Goal: Information Seeking & Learning: Check status

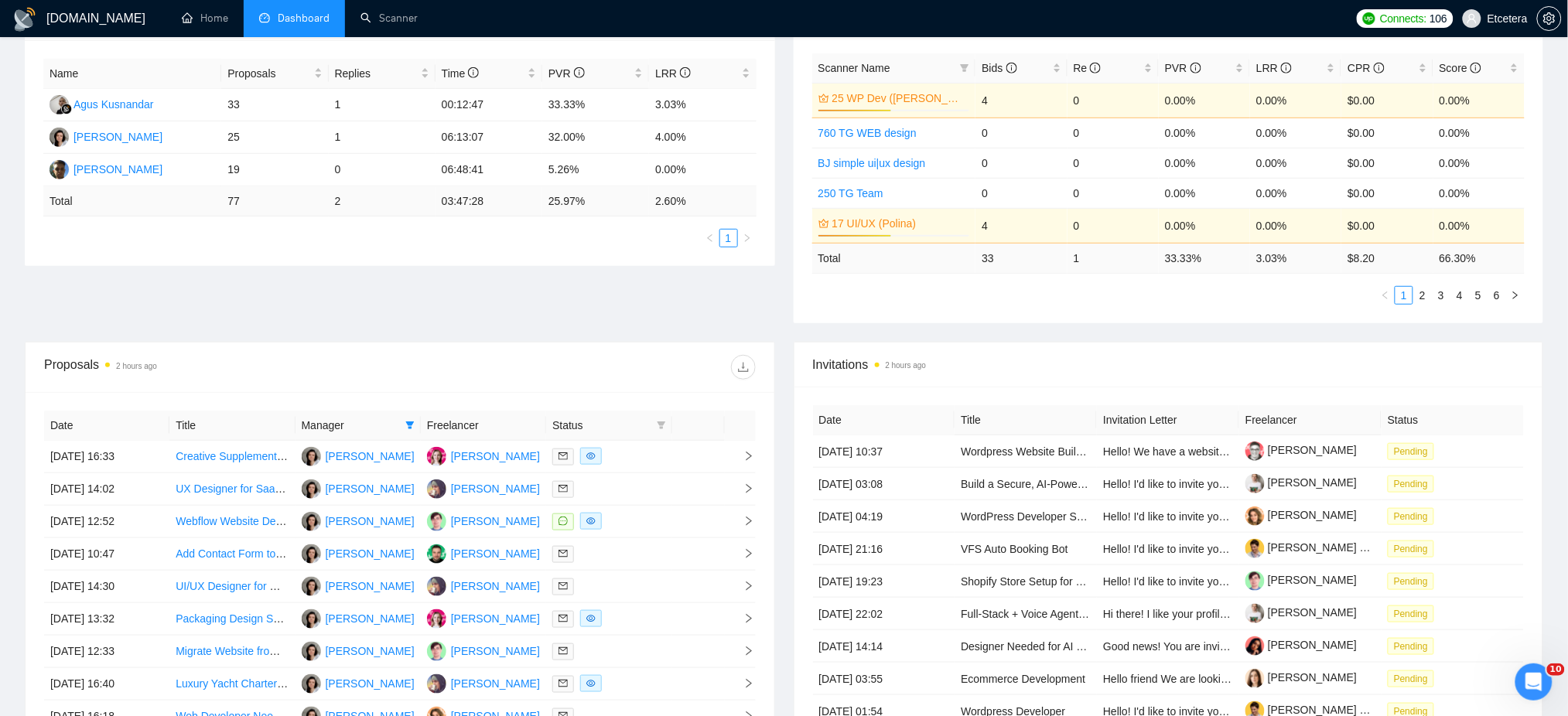
scroll to position [515, 0]
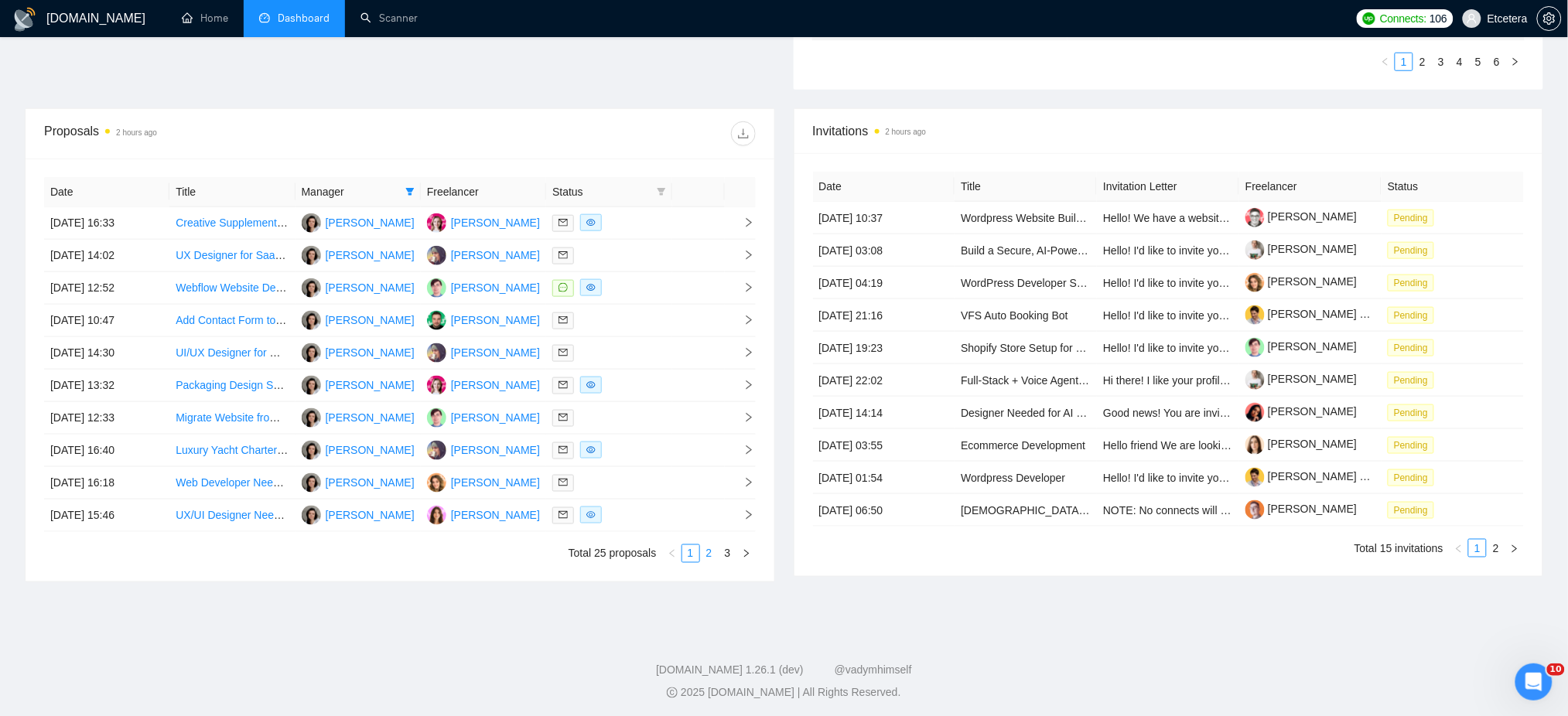
click at [705, 556] on link "2" at bounding box center [709, 553] width 17 height 17
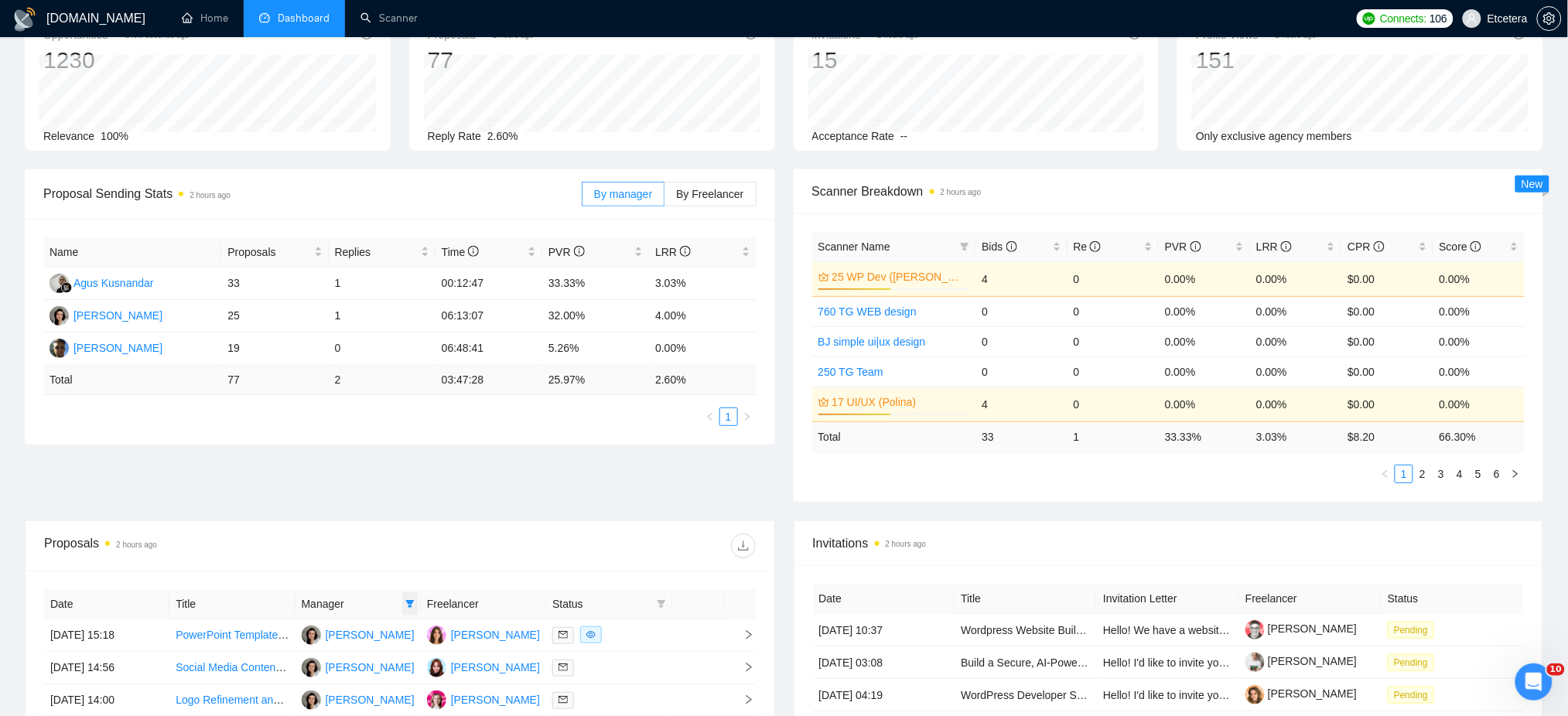
click at [414, 605] on span at bounding box center [410, 604] width 16 height 23
click at [398, 545] on div "Proposals 2 hours ago" at bounding box center [222, 546] width 356 height 25
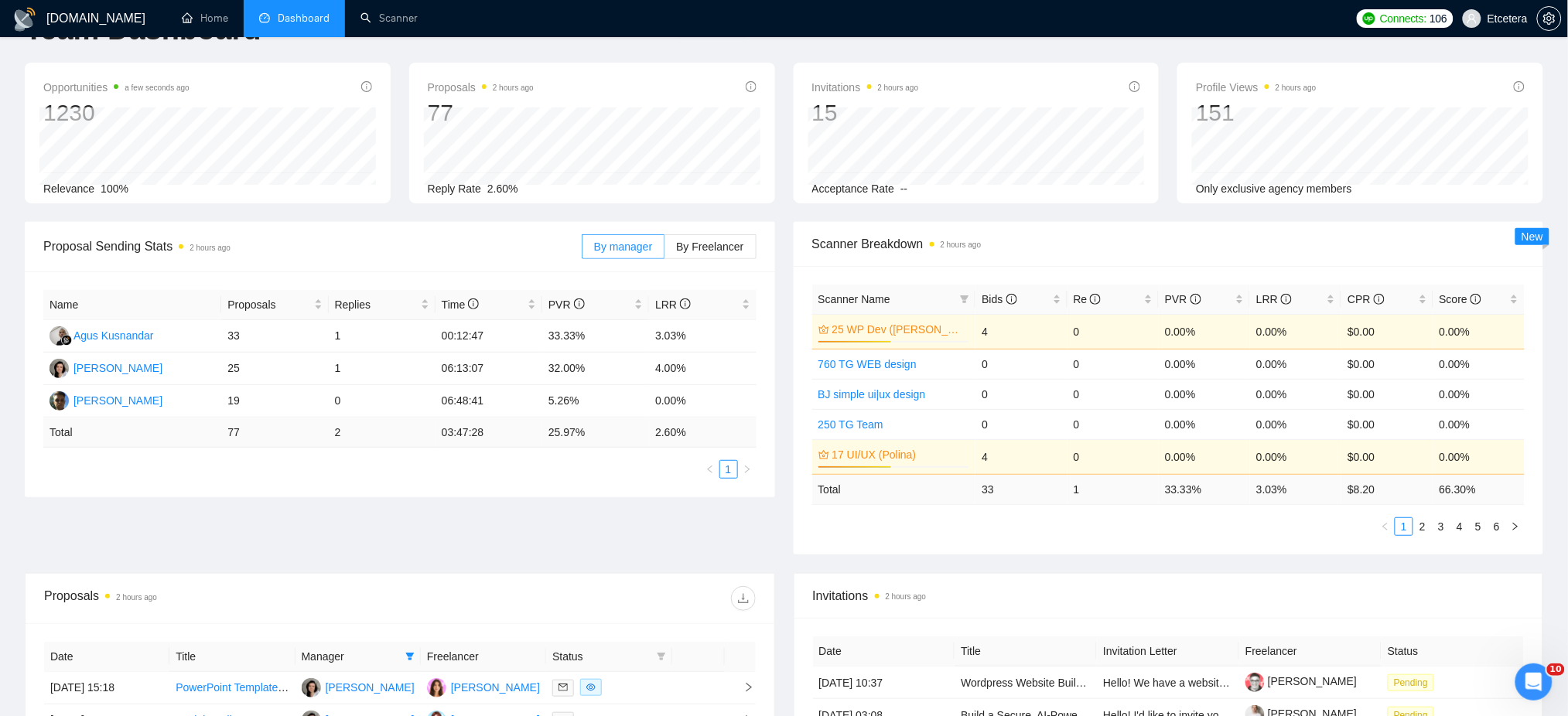
scroll to position [0, 0]
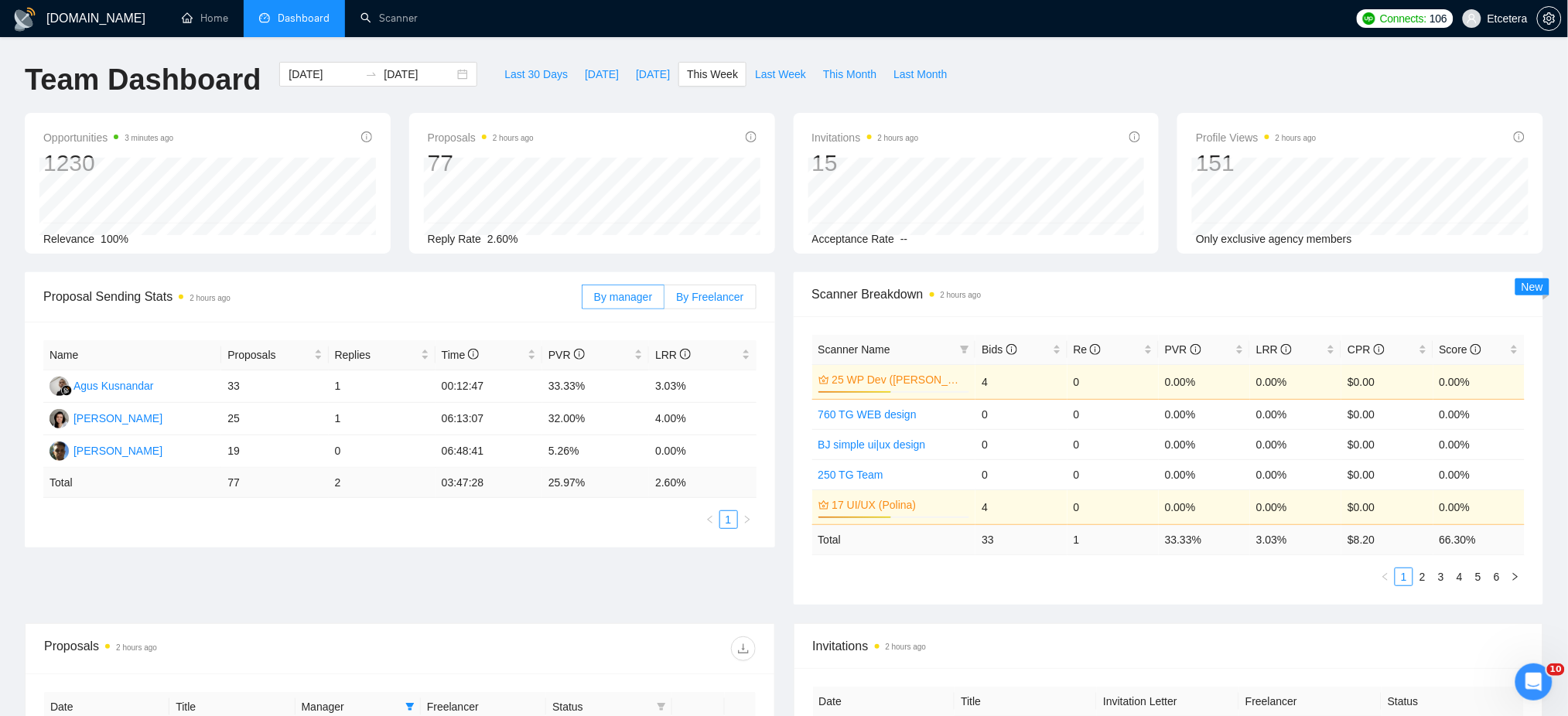
drag, startPoint x: 819, startPoint y: 341, endPoint x: 675, endPoint y: 286, distance: 154.1
click at [675, 286] on label "By Freelancer" at bounding box center [710, 297] width 91 height 25
click at [665, 301] on input "By Freelancer" at bounding box center [665, 301] width 0 height 0
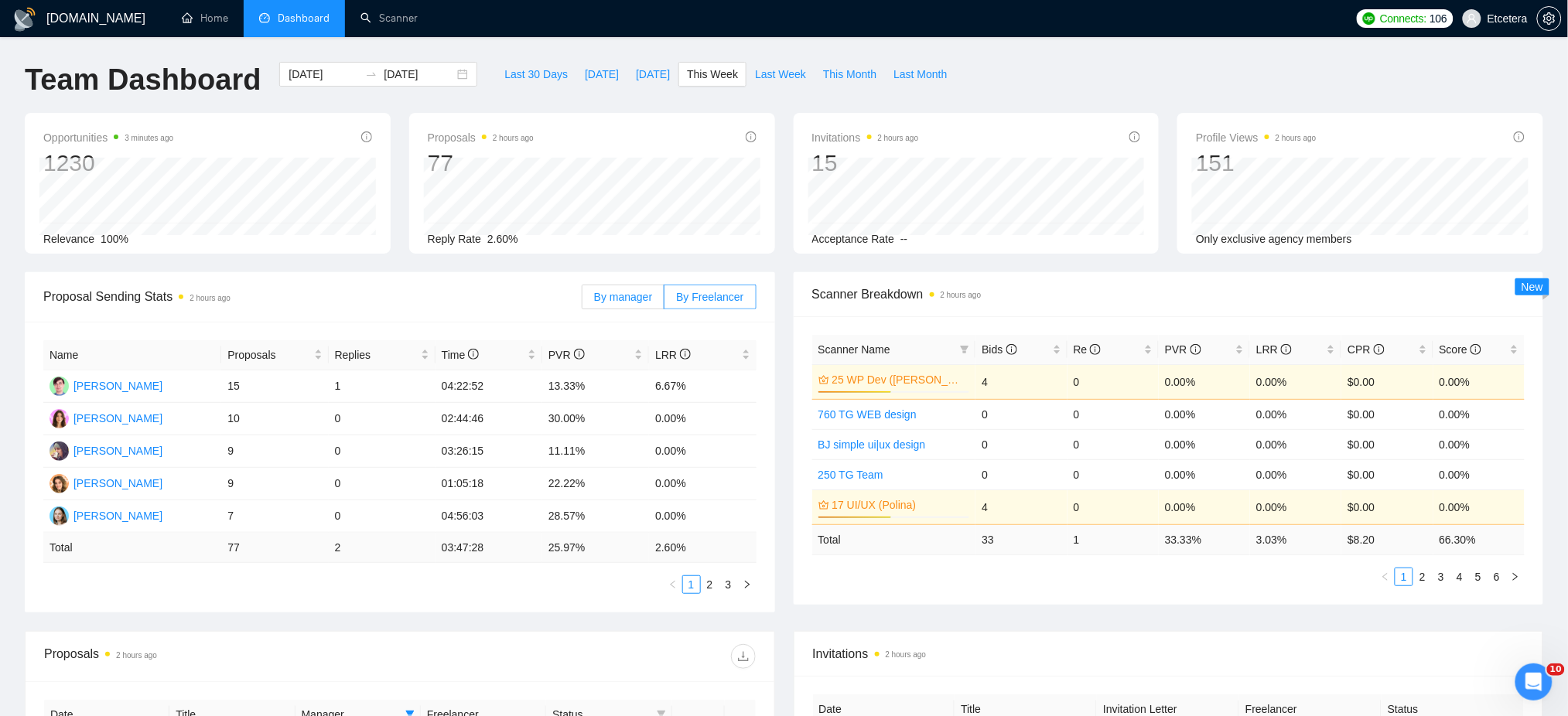
click at [637, 296] on span "By manager" at bounding box center [623, 297] width 58 height 12
click at [582, 301] on input "By manager" at bounding box center [582, 301] width 0 height 0
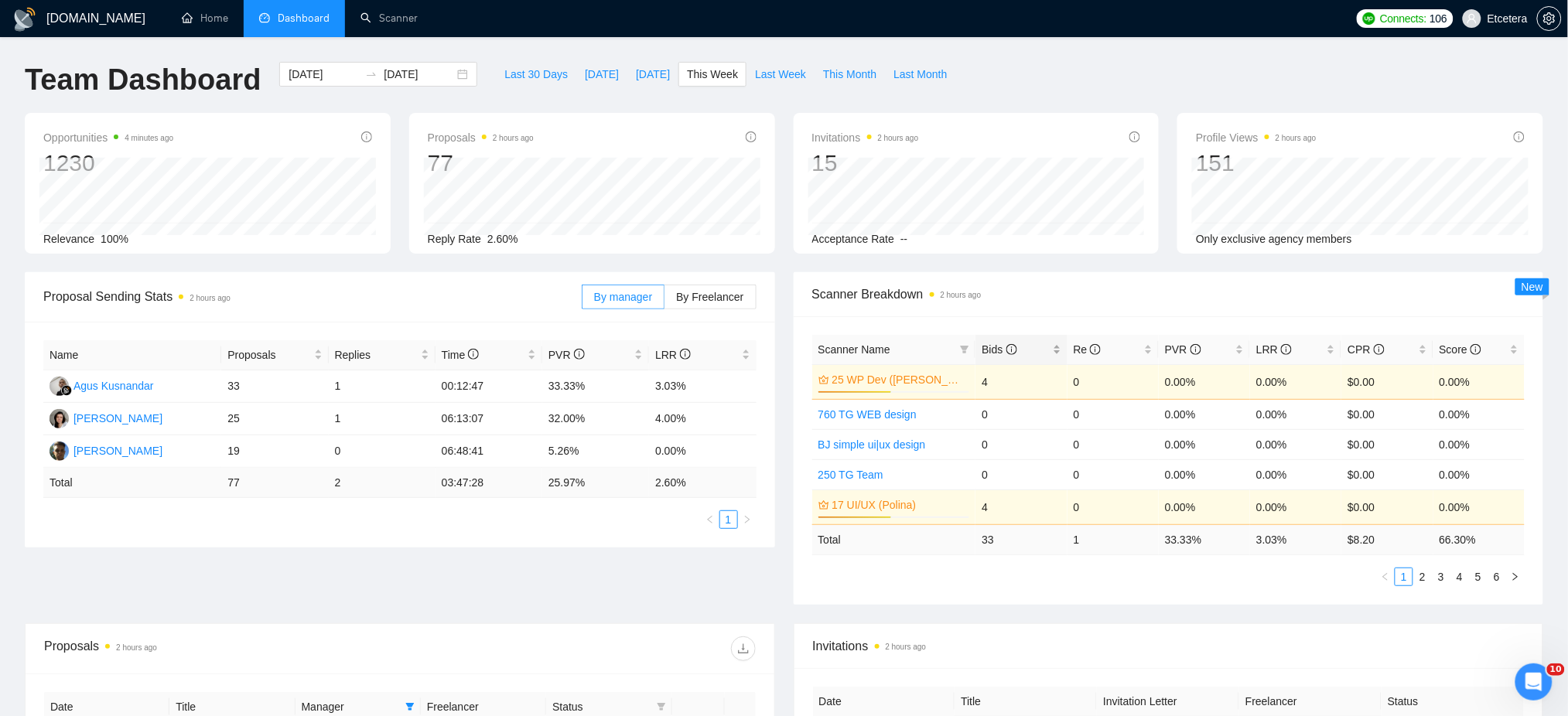
click at [1060, 342] on div "Bids" at bounding box center [1020, 350] width 79 height 17
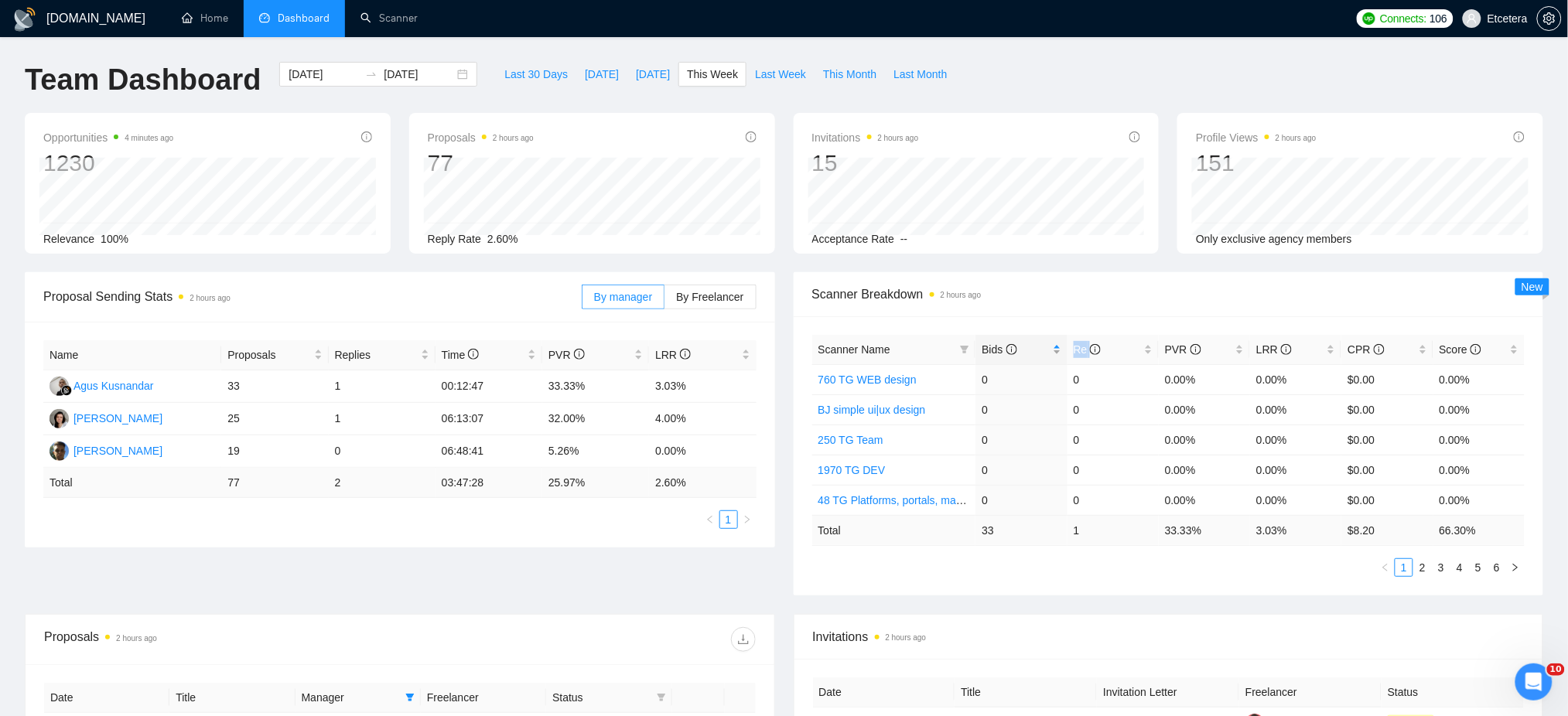
click at [1060, 342] on div "Bids" at bounding box center [1020, 350] width 79 height 17
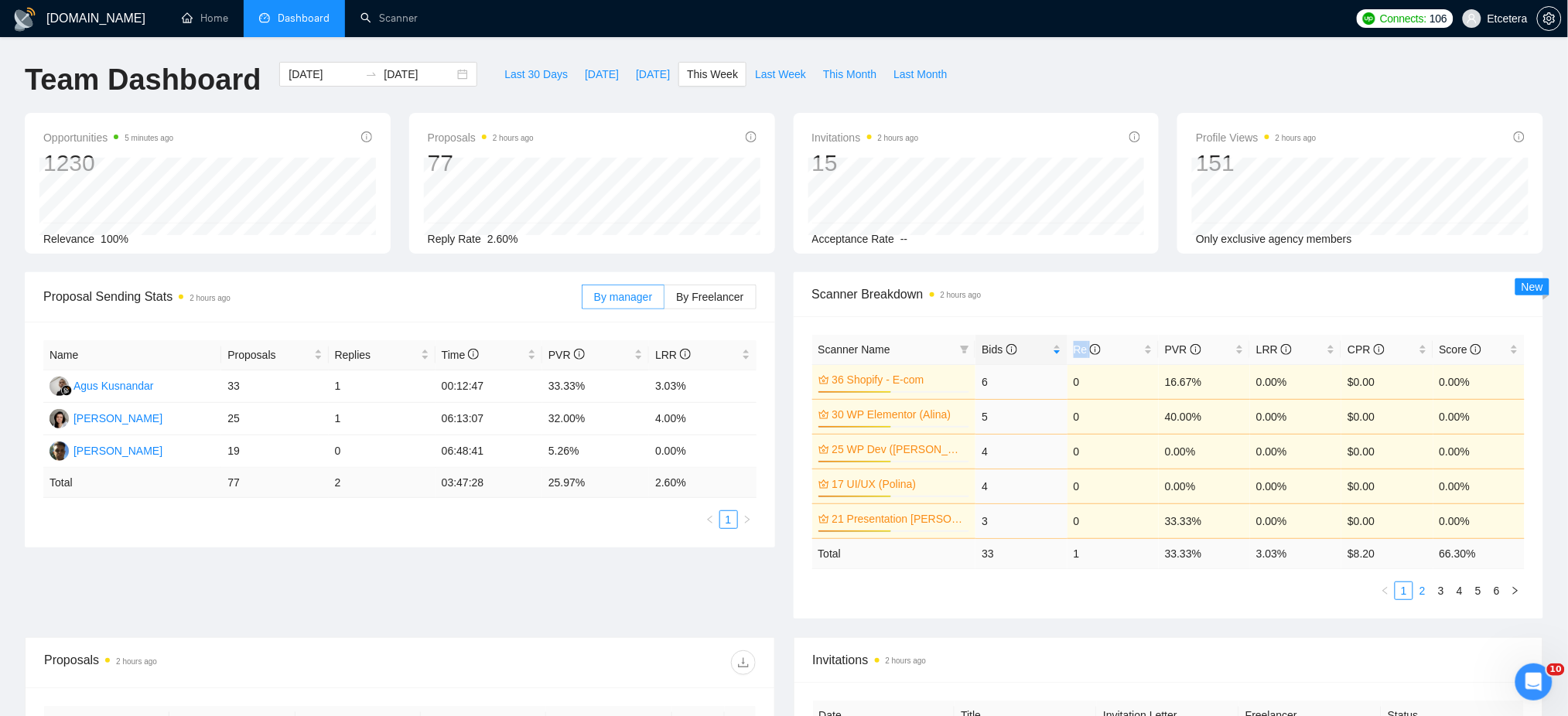
click at [1425, 588] on link "2" at bounding box center [1423, 591] width 17 height 17
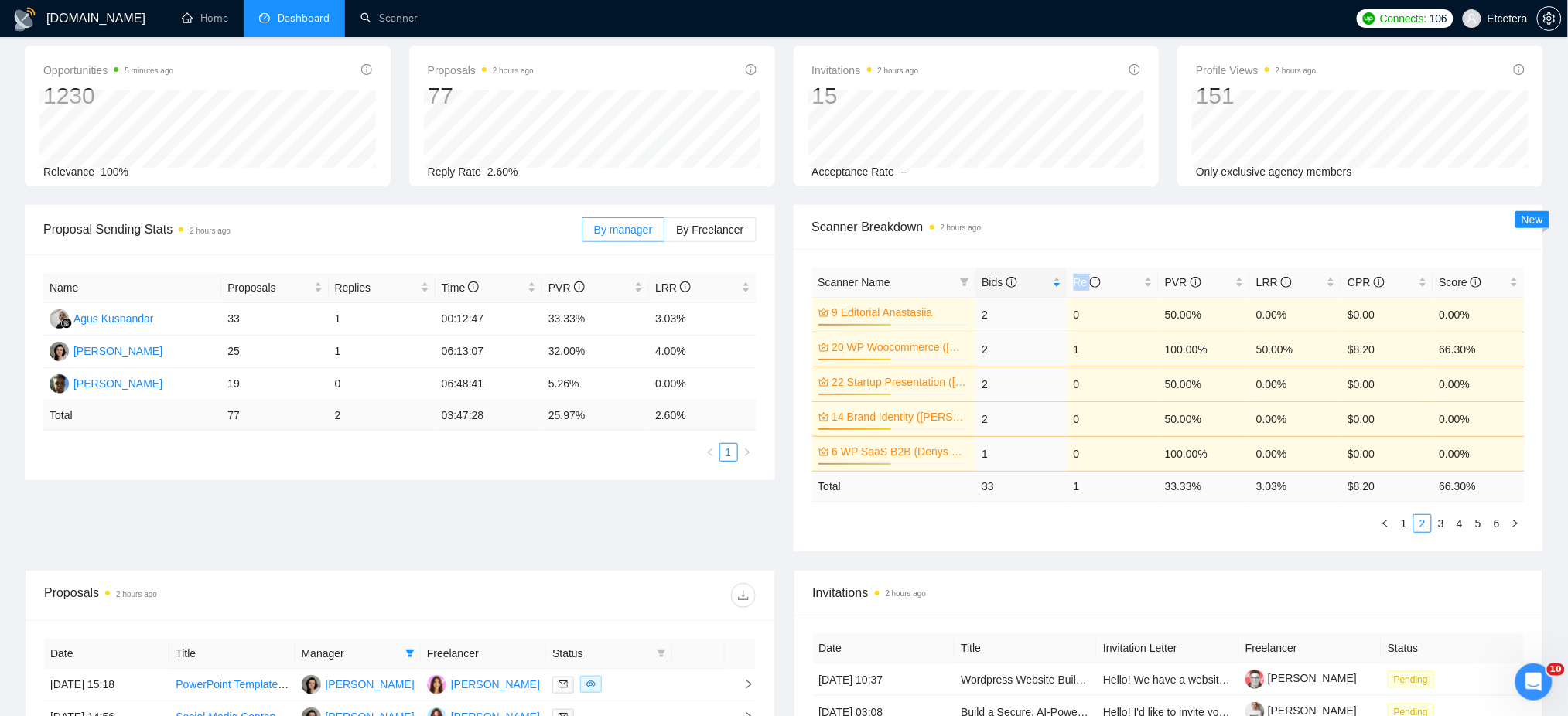
scroll to position [103, 0]
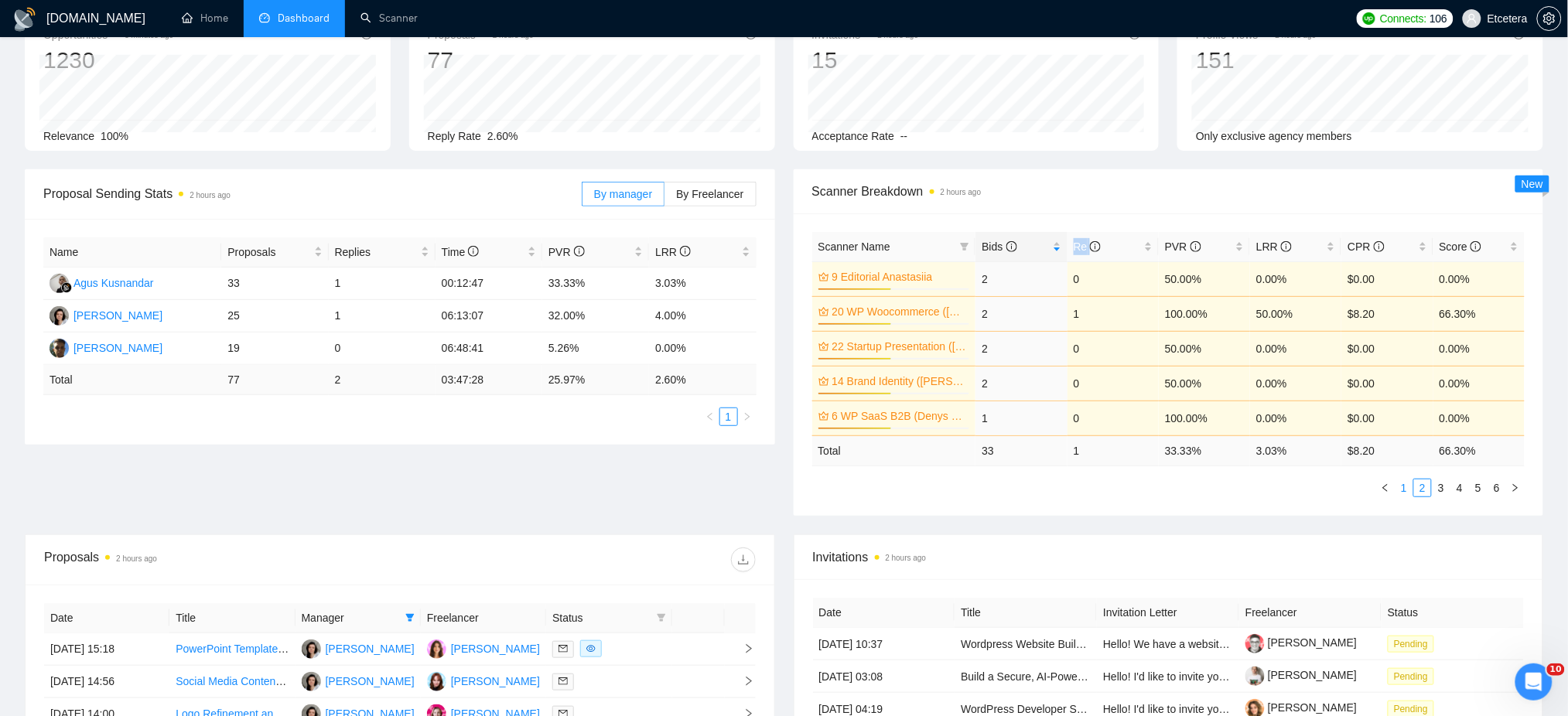
click at [1402, 492] on link "1" at bounding box center [1403, 488] width 17 height 17
click at [1421, 489] on link "2" at bounding box center [1423, 488] width 17 height 17
click at [1438, 488] on link "3" at bounding box center [1441, 488] width 17 height 17
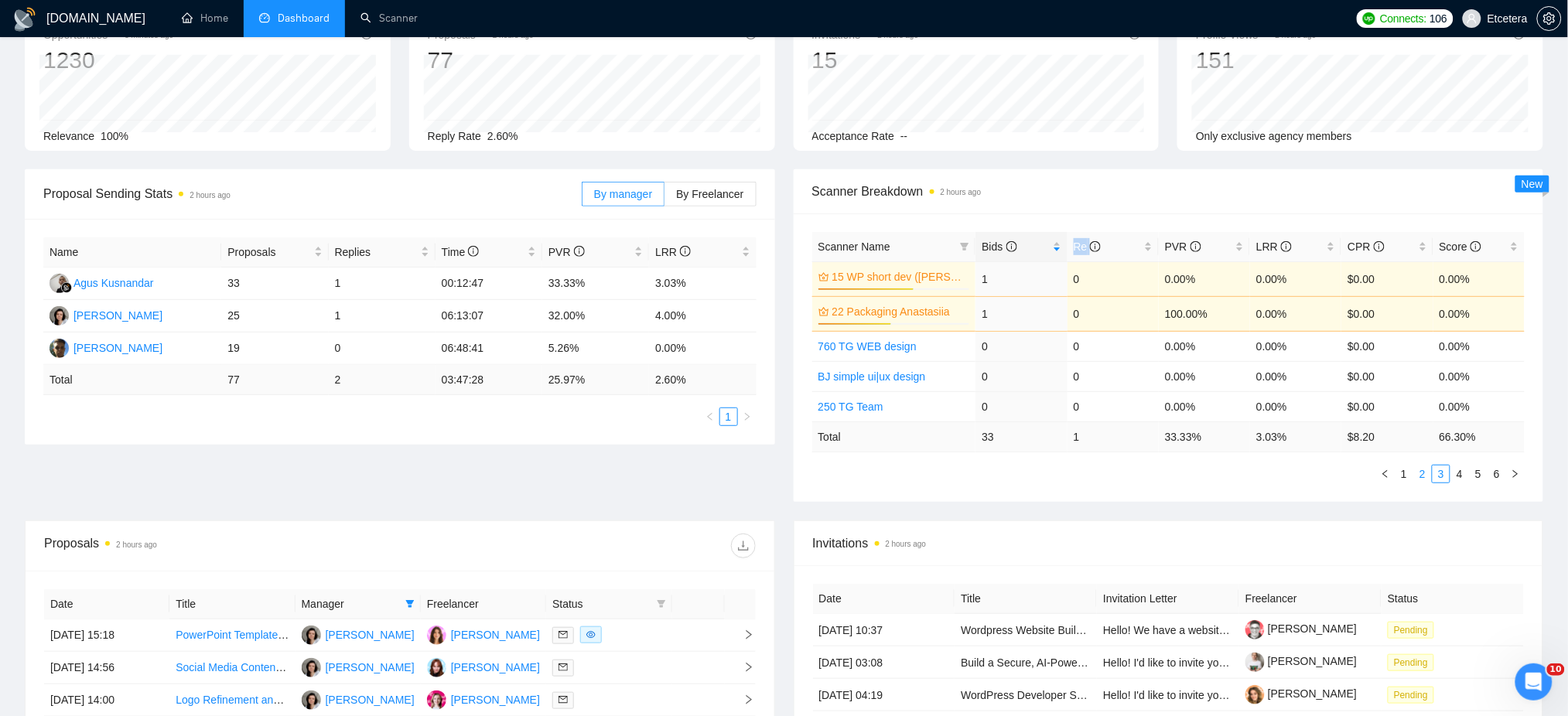
click at [1423, 478] on link "2" at bounding box center [1423, 473] width 17 height 17
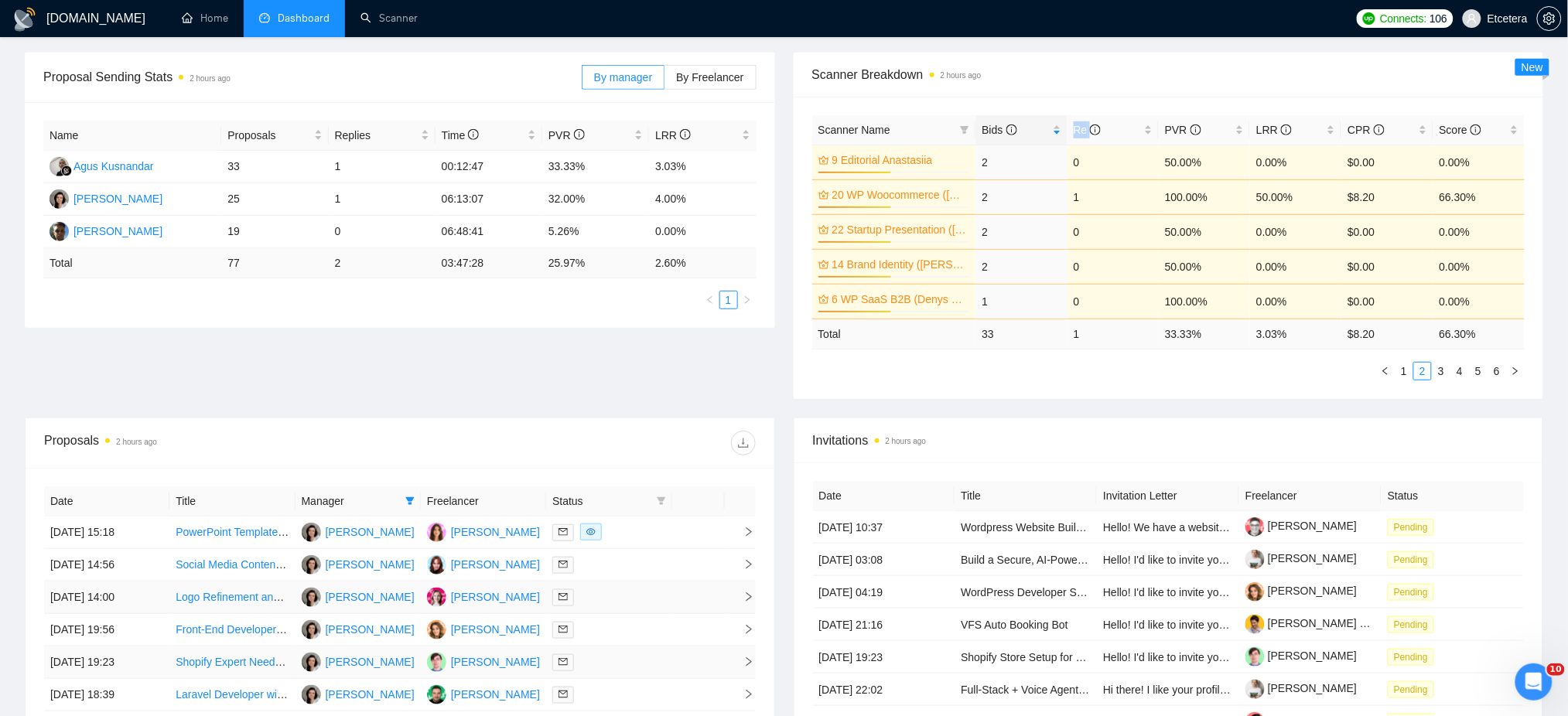
scroll to position [412, 0]
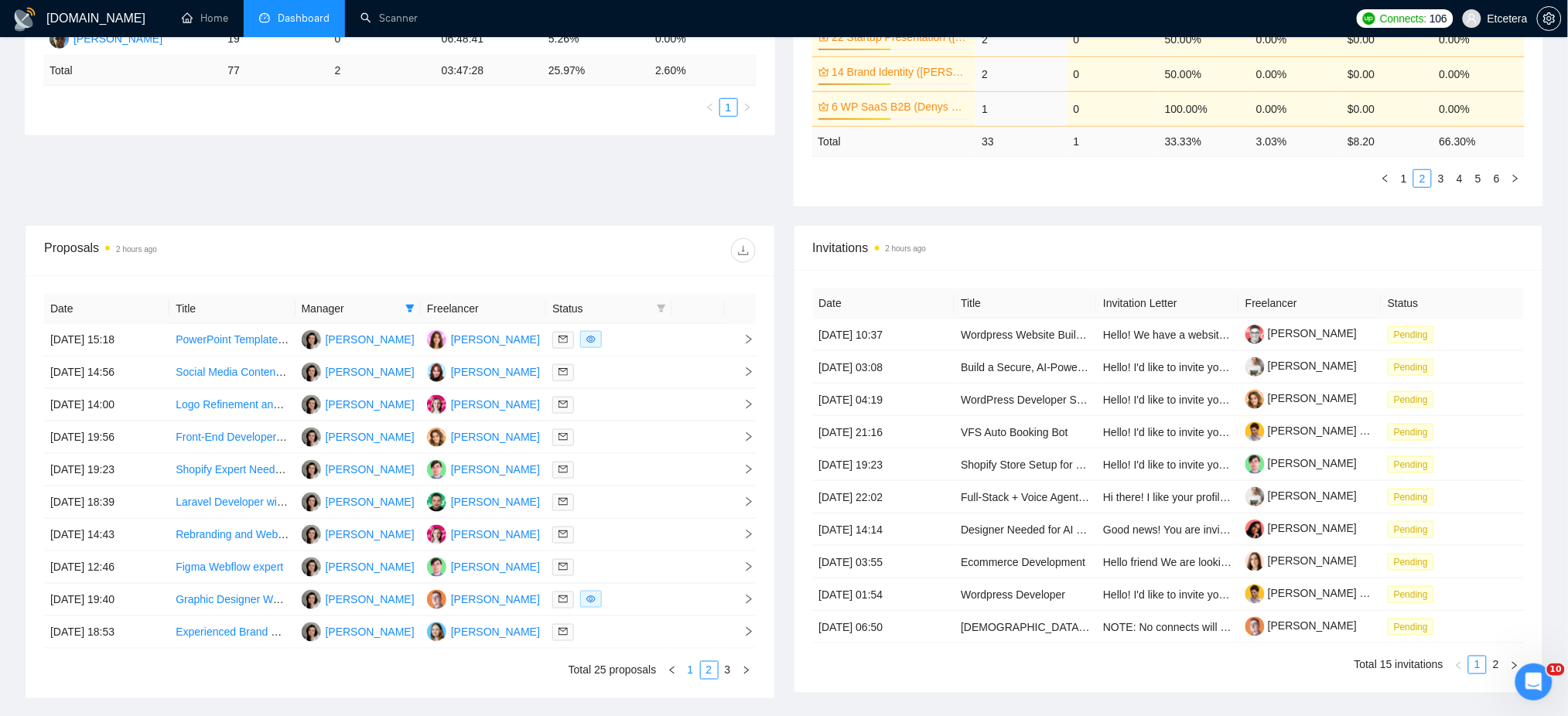
click at [691, 672] on link "1" at bounding box center [691, 670] width 17 height 17
click at [726, 677] on link "3" at bounding box center [728, 670] width 17 height 17
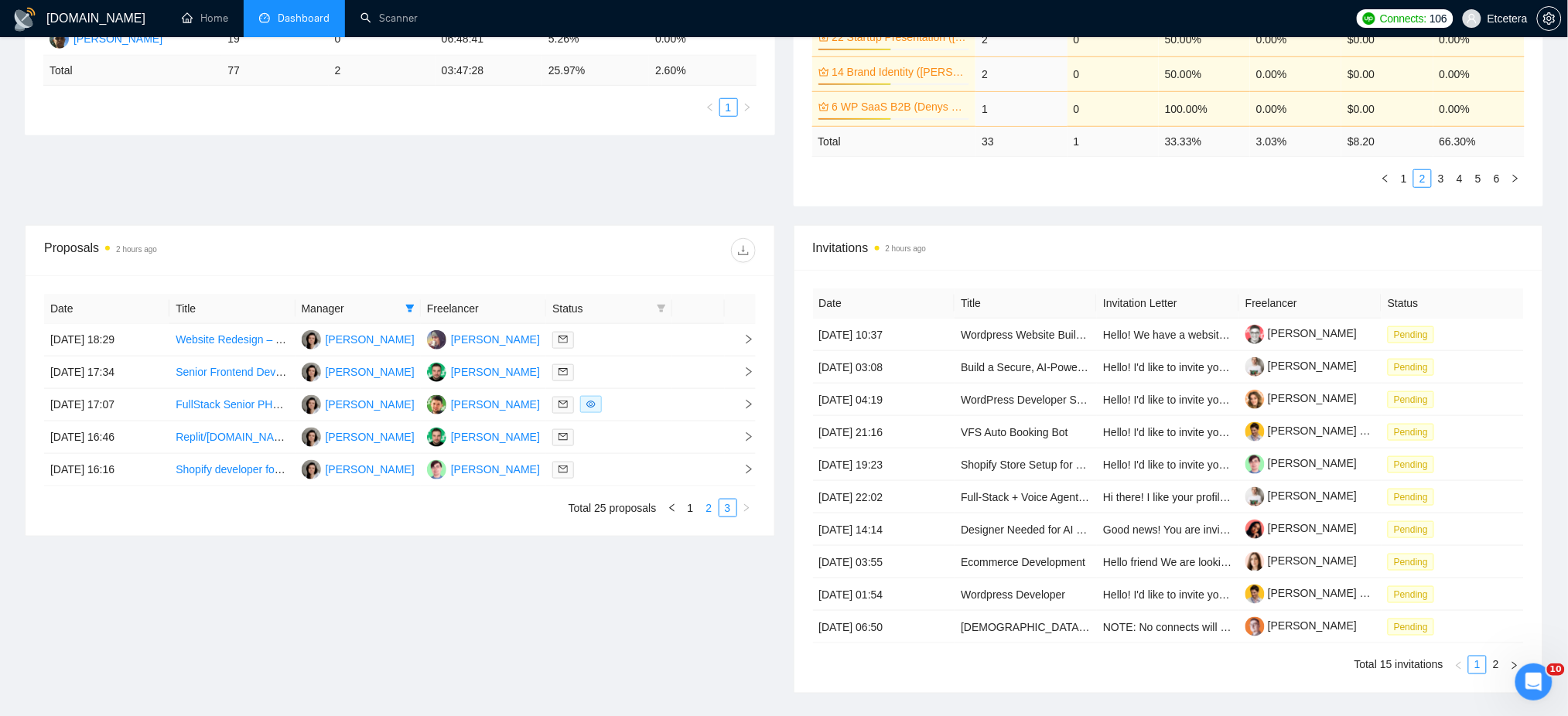
click at [706, 507] on link "2" at bounding box center [709, 508] width 17 height 17
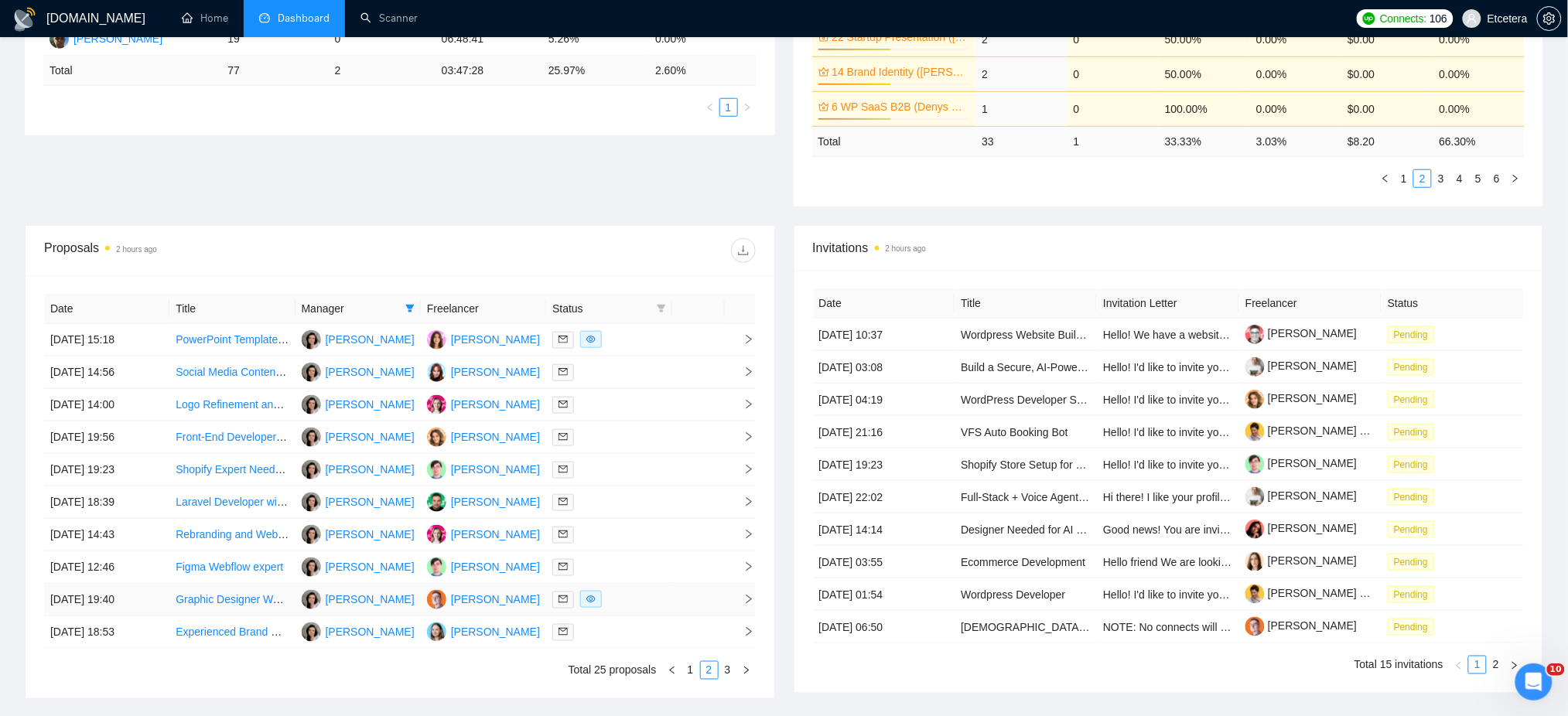
drag, startPoint x: 220, startPoint y: 601, endPoint x: 235, endPoint y: 588, distance: 19.8
click at [688, 667] on link "1" at bounding box center [691, 670] width 17 height 17
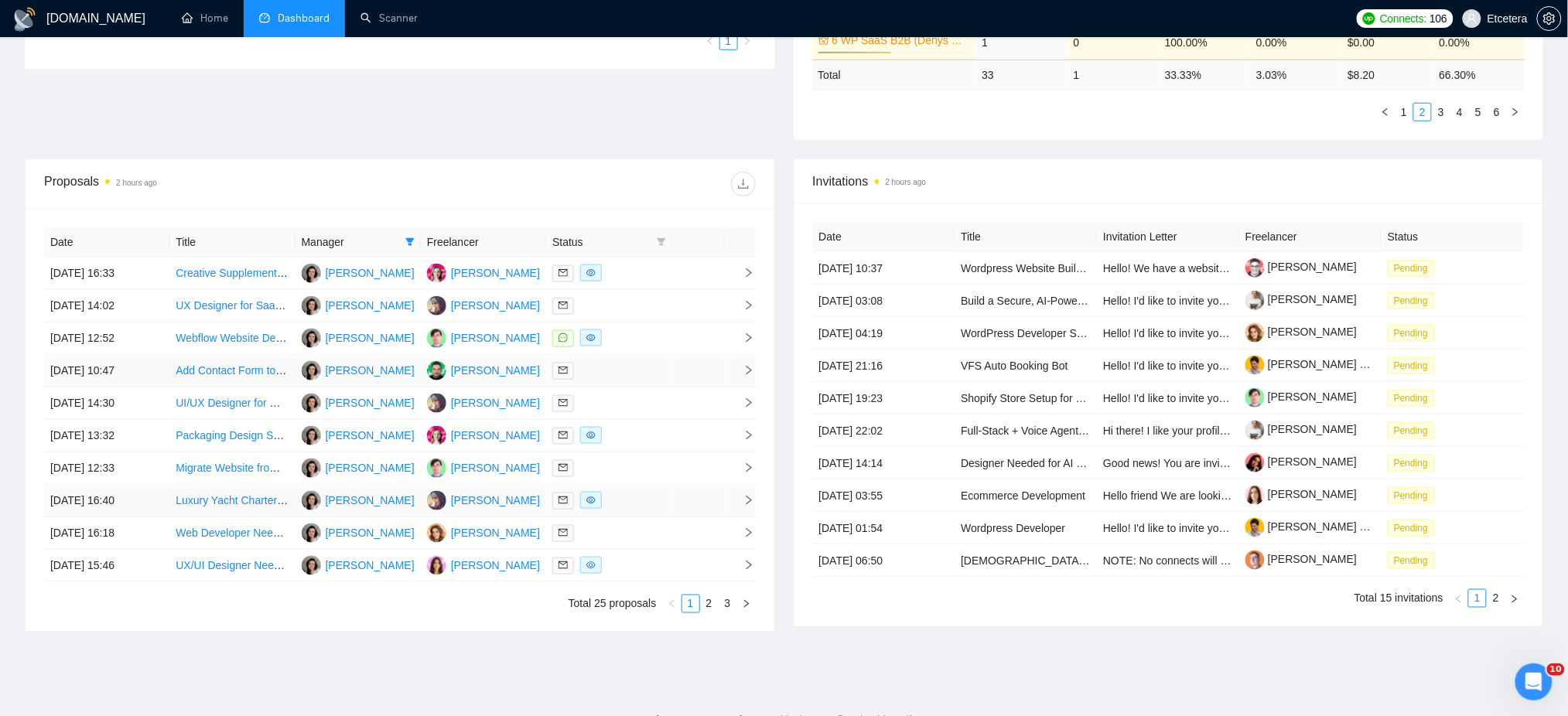
scroll to position [515, 0]
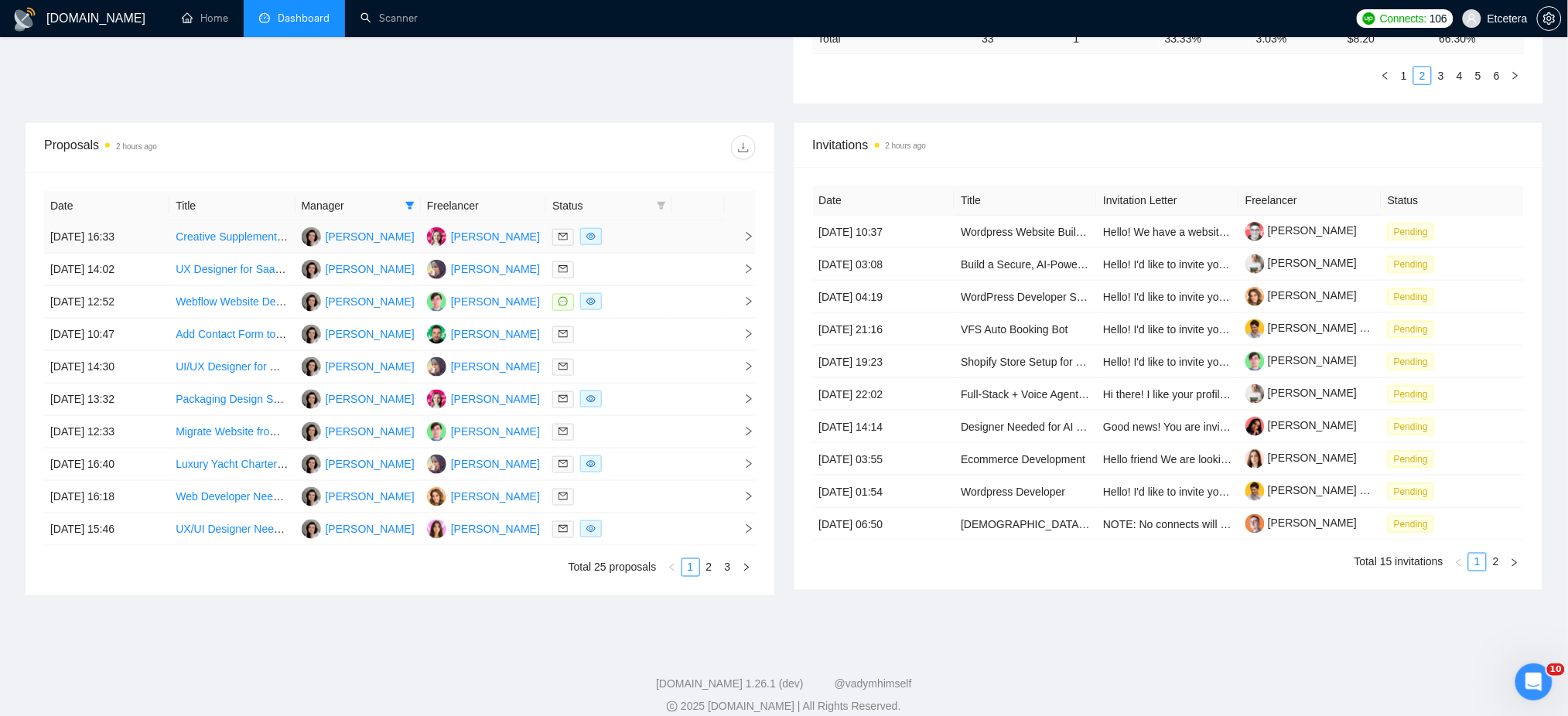
drag, startPoint x: 406, startPoint y: 204, endPoint x: 406, endPoint y: 231, distance: 27.0
click at [406, 204] on icon "filter" at bounding box center [410, 205] width 9 height 9
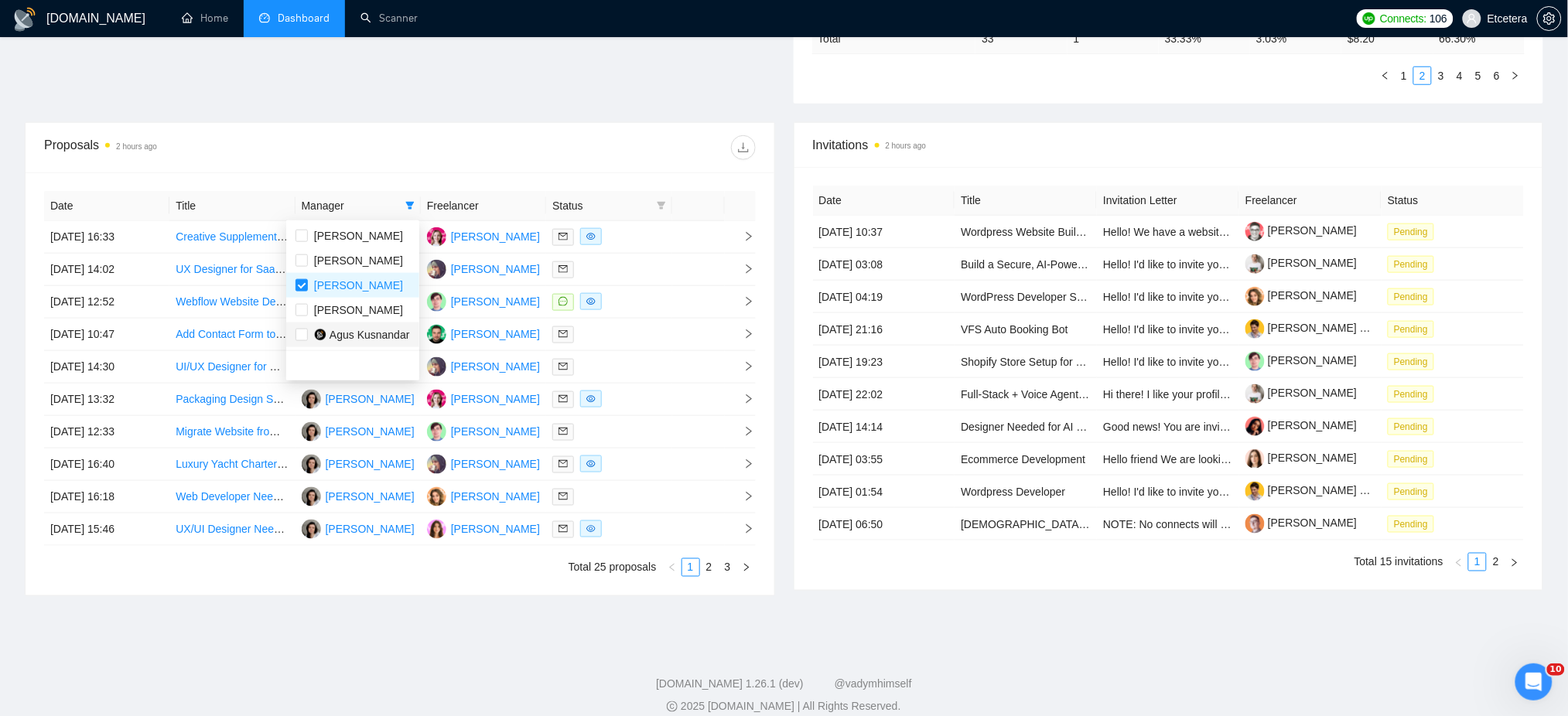
click at [351, 336] on span "Agus Kusnandar" at bounding box center [370, 335] width 81 height 12
checkbox input "true"
click at [339, 282] on span "[PERSON_NAME]" at bounding box center [358, 285] width 89 height 12
checkbox input "false"
click at [430, 165] on div "Proposals 2 hours ago" at bounding box center [400, 148] width 711 height 50
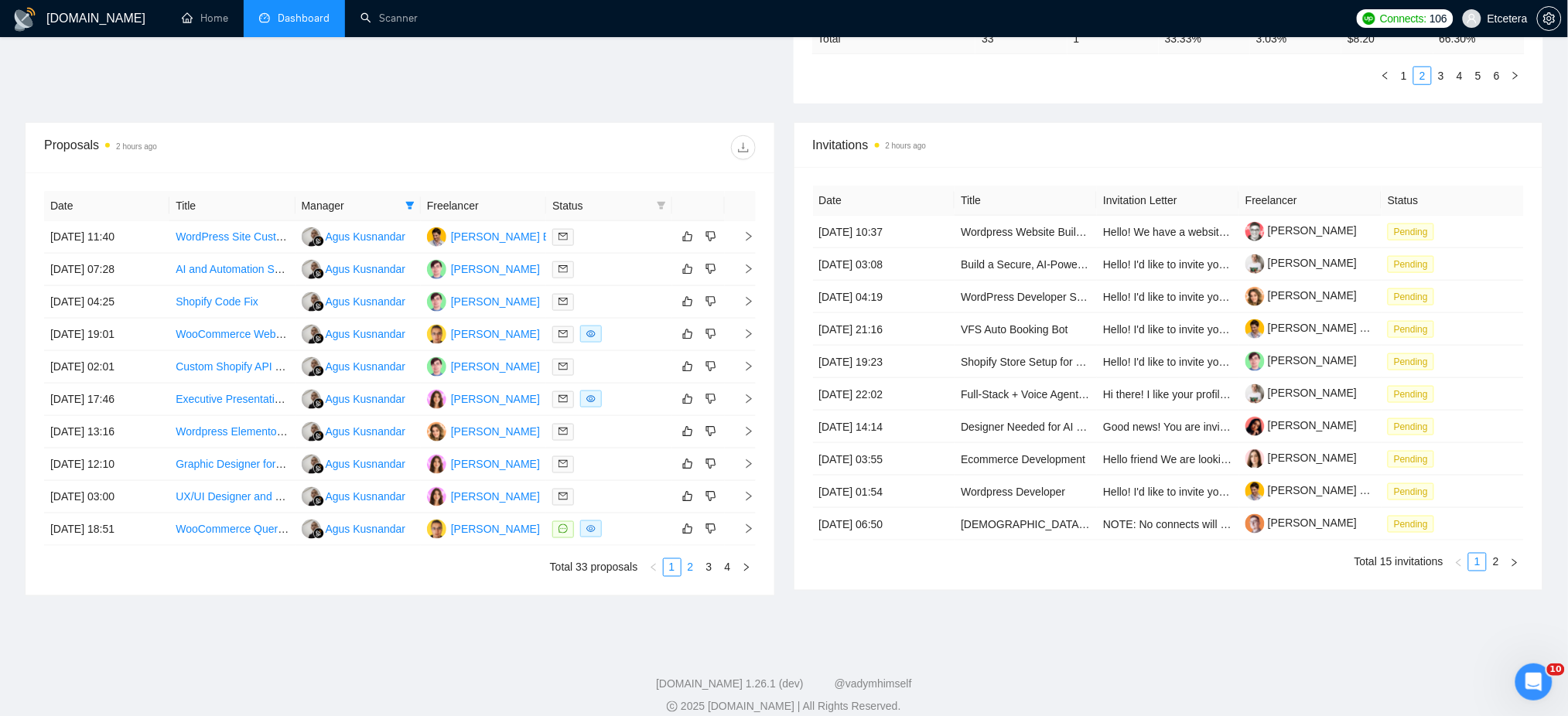
click at [688, 576] on link "2" at bounding box center [691, 567] width 17 height 17
drag, startPoint x: 707, startPoint y: 573, endPoint x: 515, endPoint y: 552, distance: 193.1
click at [708, 575] on link "3" at bounding box center [709, 567] width 17 height 17
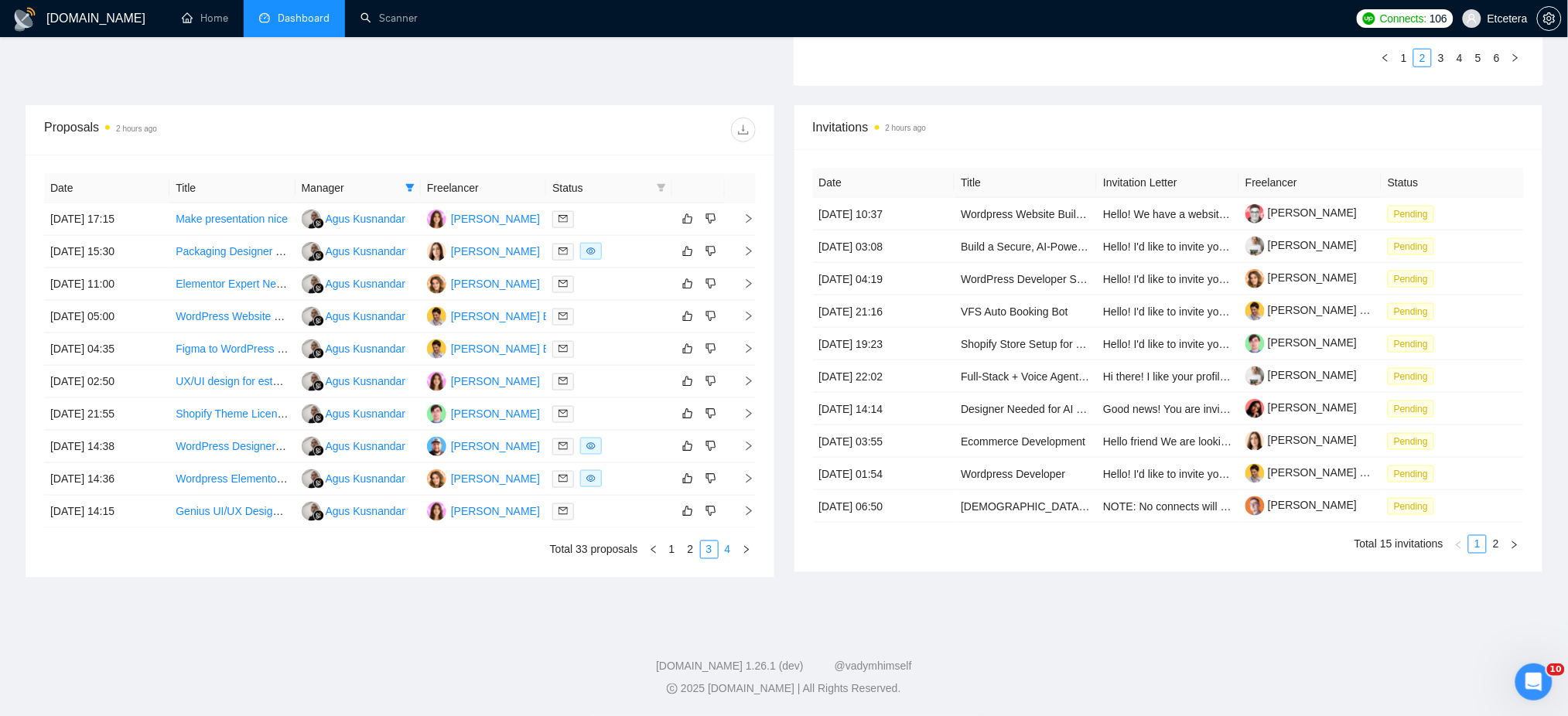
click at [727, 552] on link "4" at bounding box center [728, 550] width 17 height 17
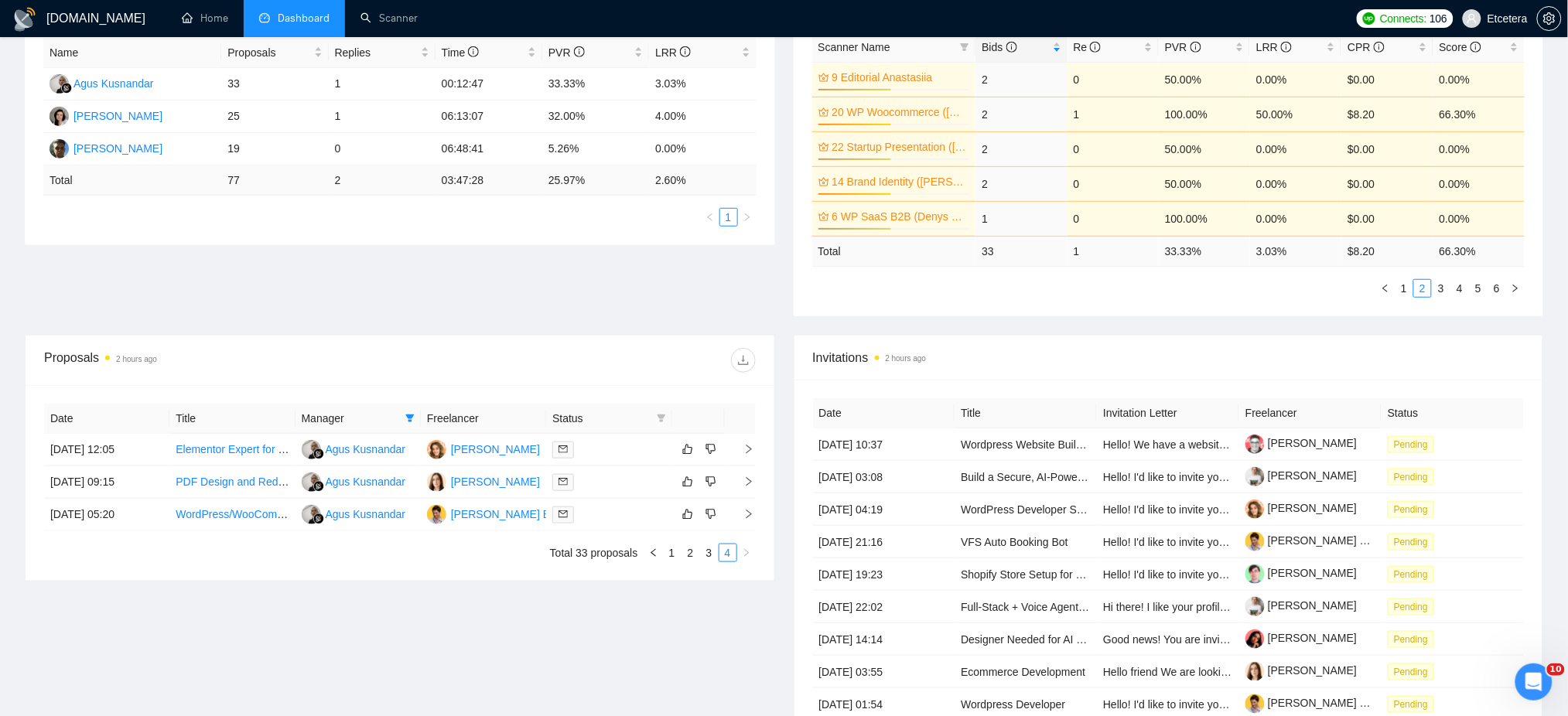
scroll to position [527, 0]
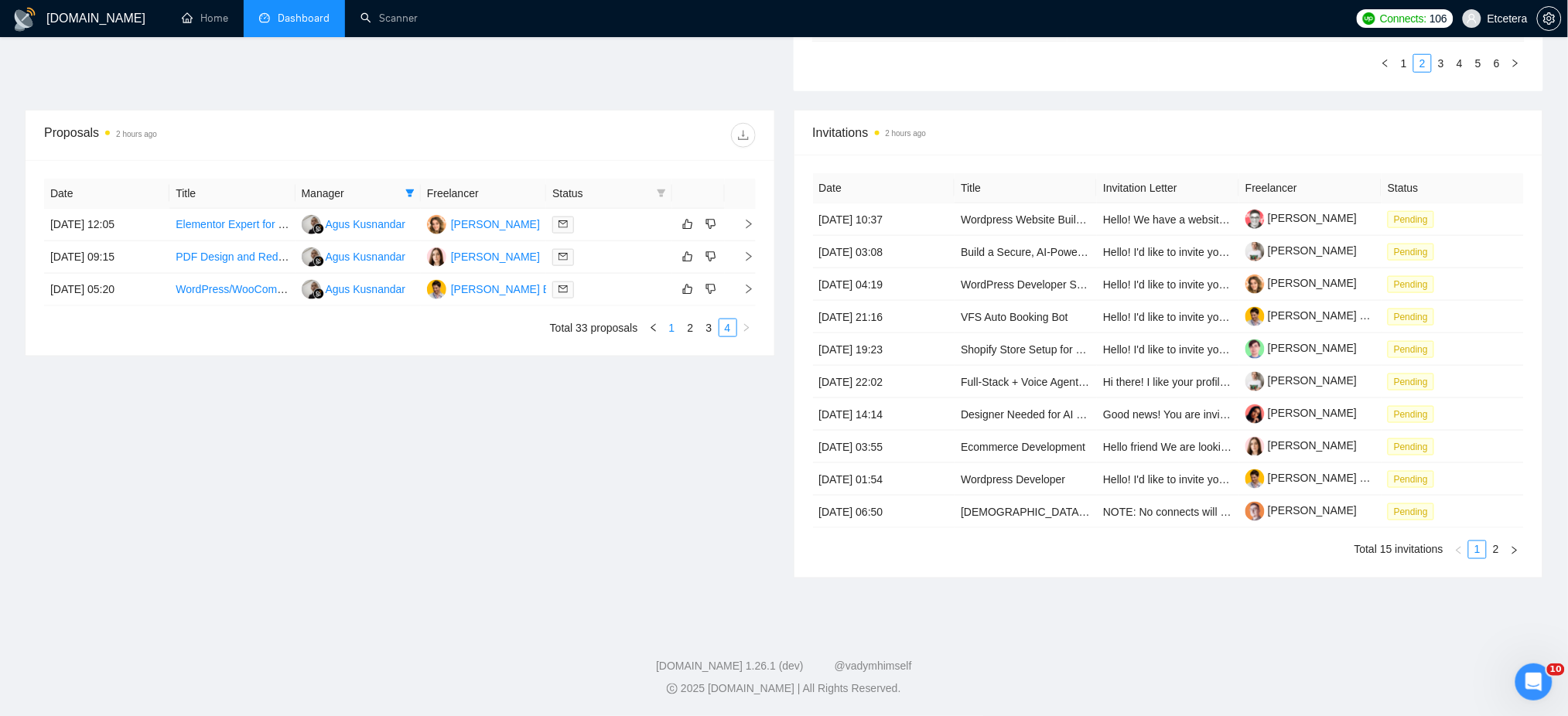
click at [670, 321] on link "1" at bounding box center [672, 327] width 17 height 17
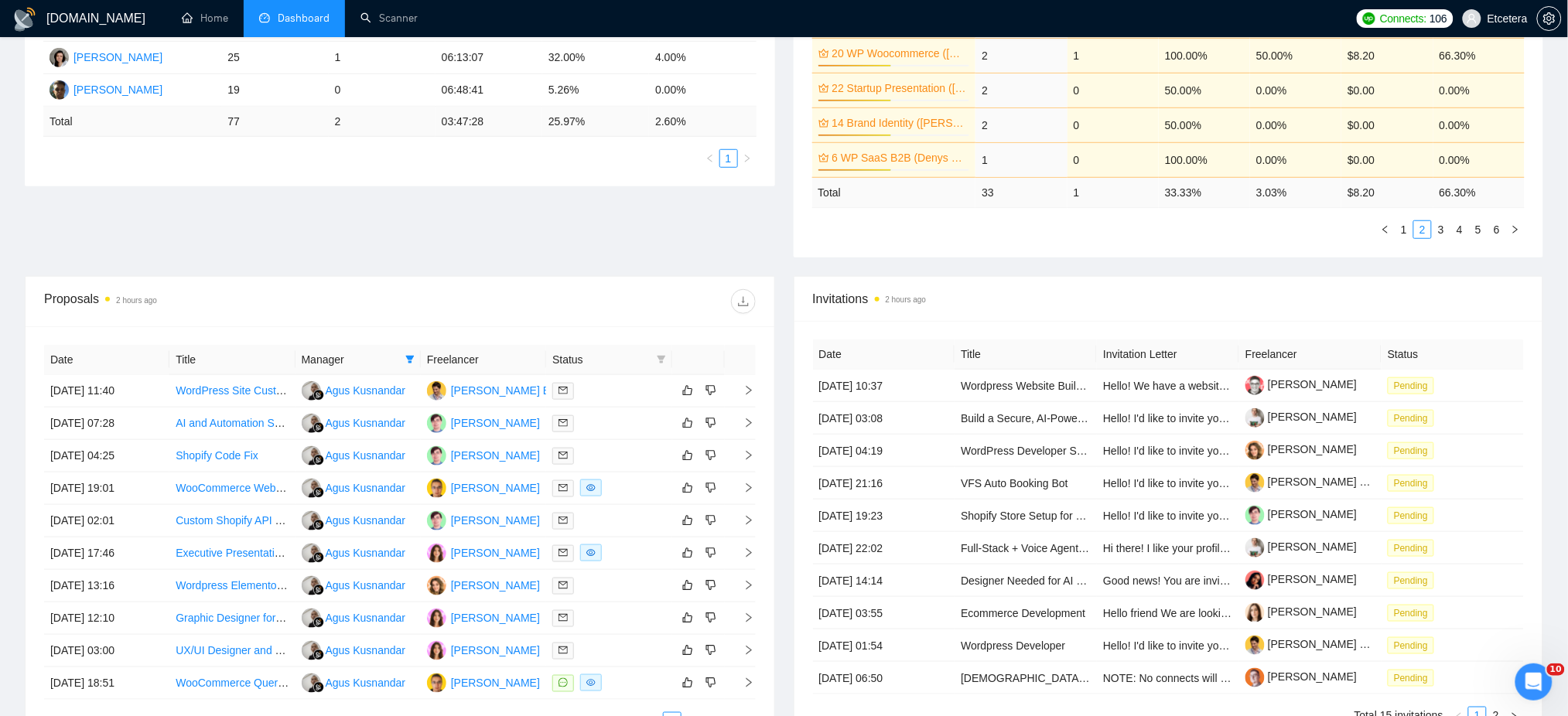
scroll to position [532, 0]
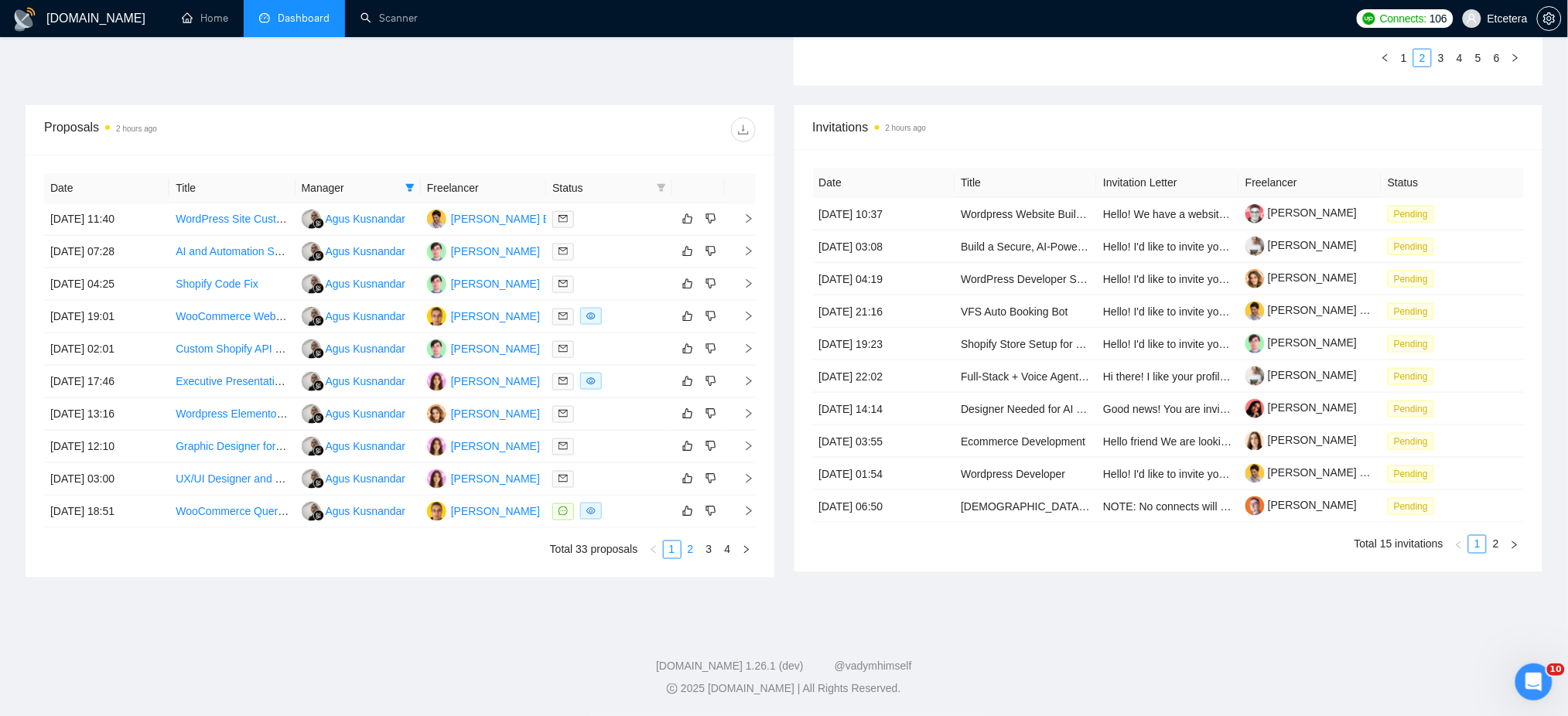
click at [691, 552] on link "2" at bounding box center [691, 550] width 17 height 17
drag, startPoint x: 708, startPoint y: 547, endPoint x: 715, endPoint y: 604, distance: 57.4
click at [708, 547] on link "3" at bounding box center [709, 550] width 17 height 17
click at [730, 549] on link "4" at bounding box center [728, 550] width 17 height 17
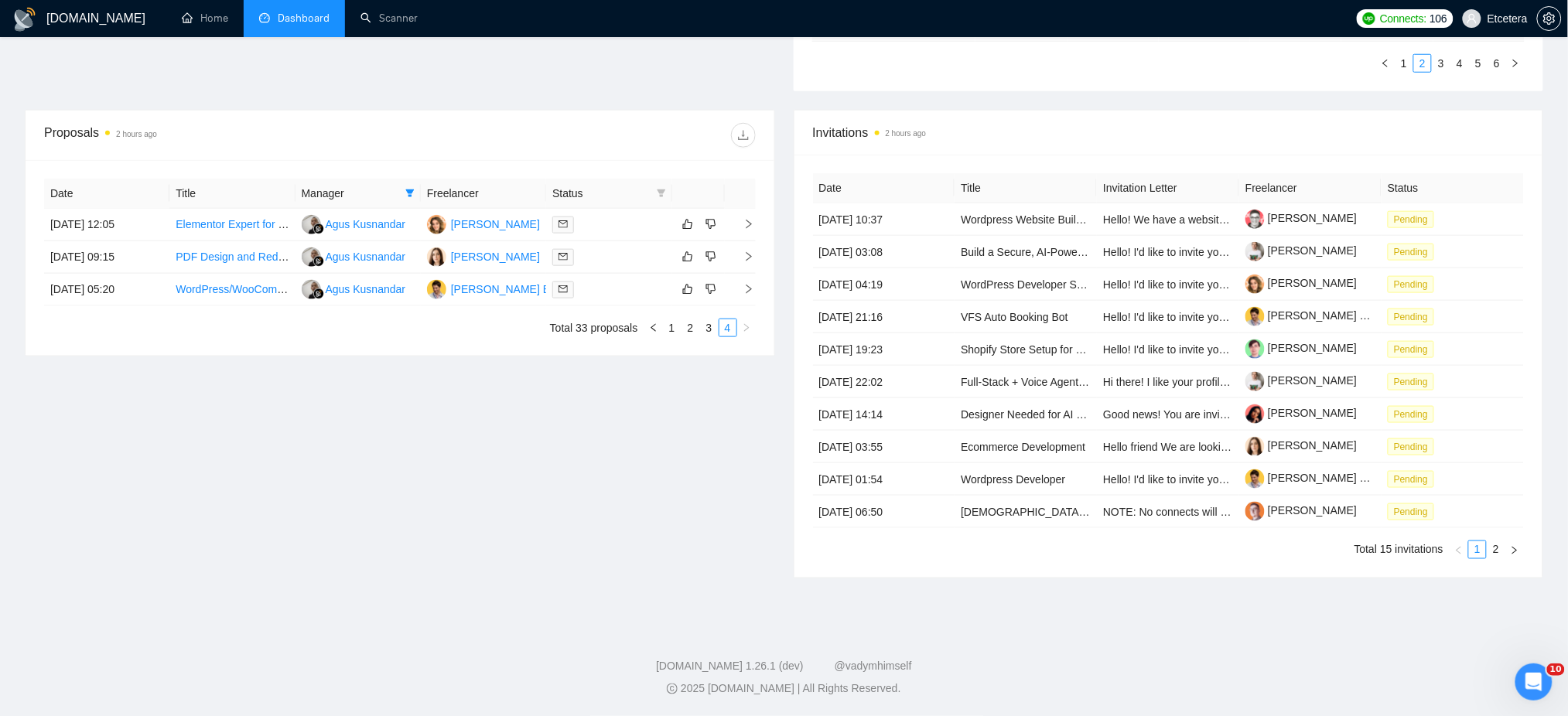
scroll to position [527, 0]
click at [673, 328] on link "1" at bounding box center [672, 327] width 17 height 17
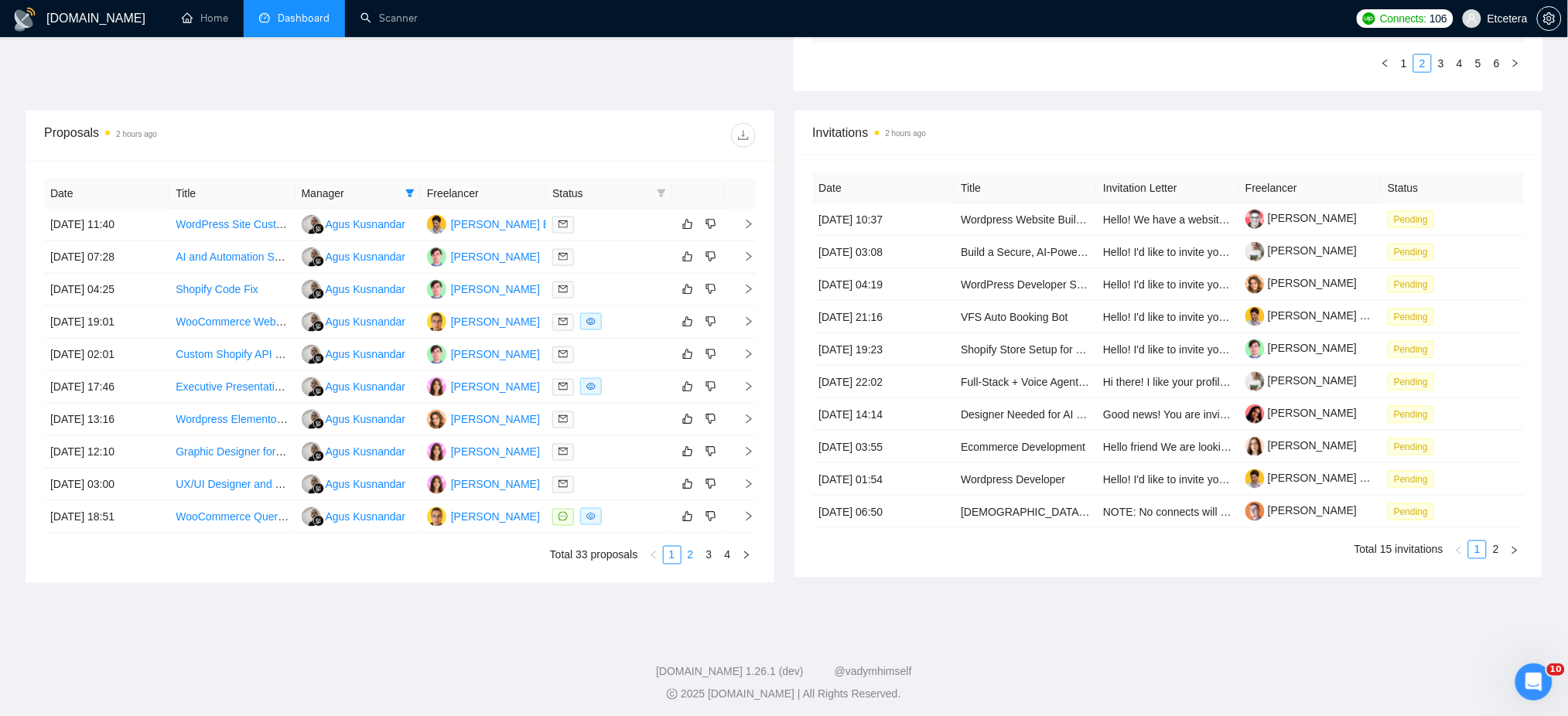
click at [689, 557] on link "2" at bounding box center [691, 555] width 17 height 17
drag, startPoint x: 204, startPoint y: 353, endPoint x: 235, endPoint y: 384, distance: 43.8
click at [704, 554] on link "3" at bounding box center [709, 555] width 17 height 17
click at [729, 553] on link "4" at bounding box center [728, 555] width 17 height 17
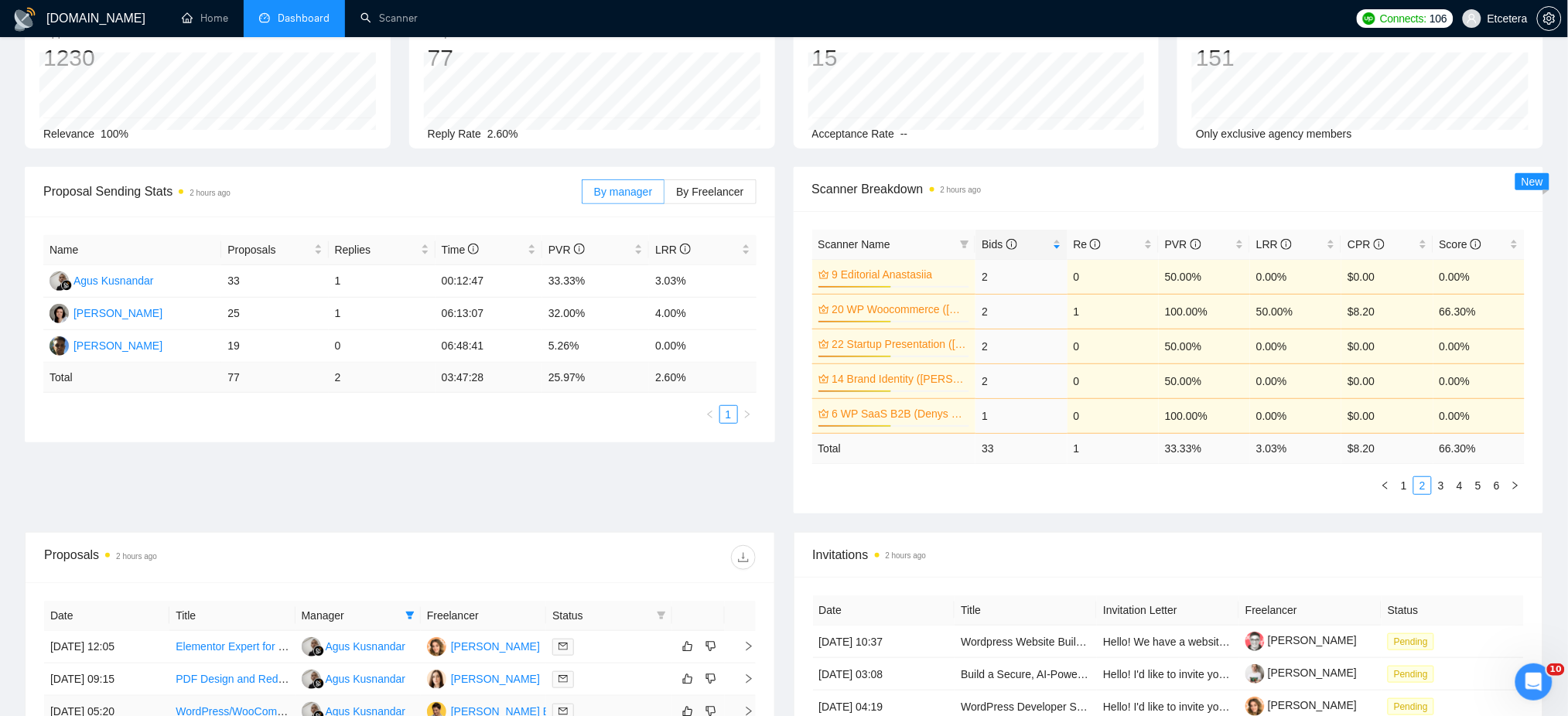
scroll to position [0, 0]
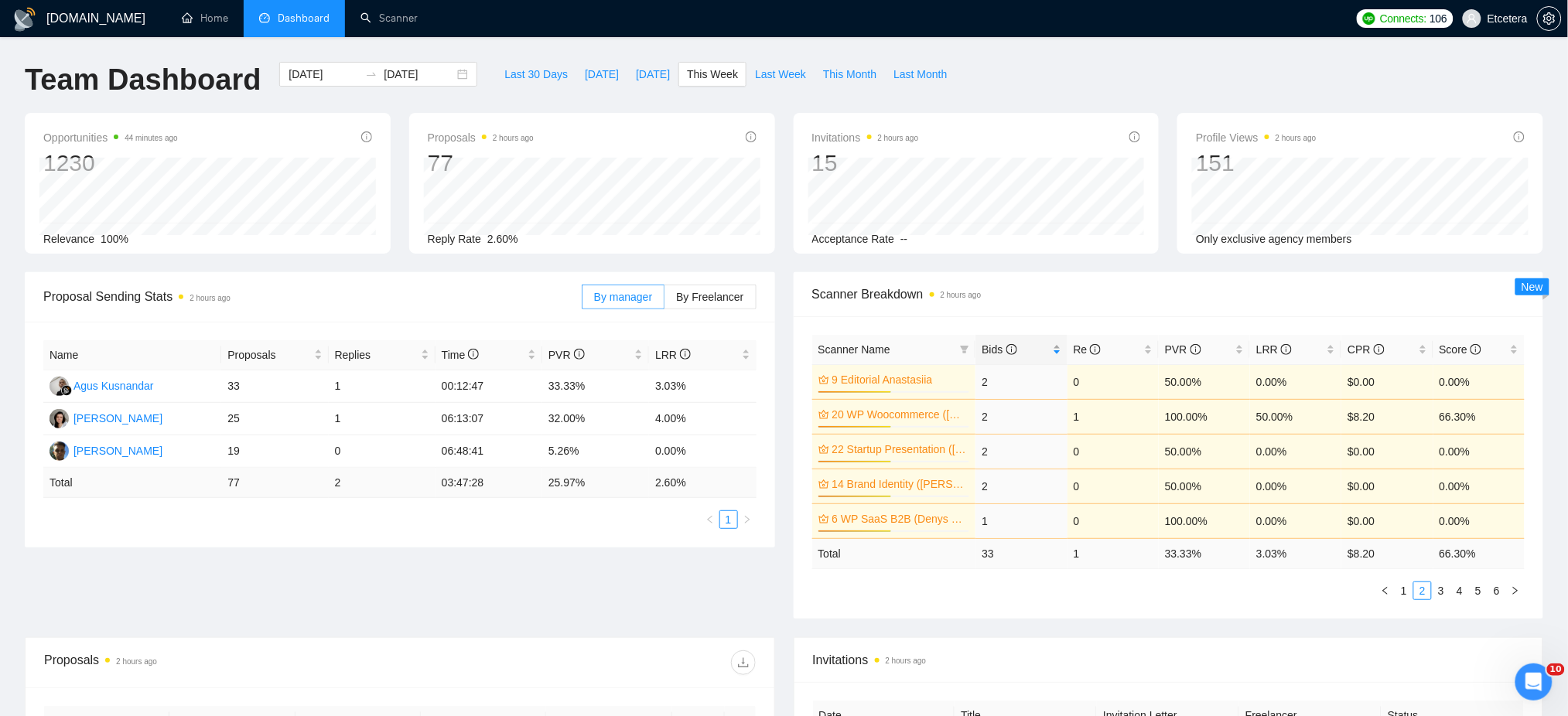
click at [1057, 348] on div "Bids" at bounding box center [1020, 350] width 79 height 17
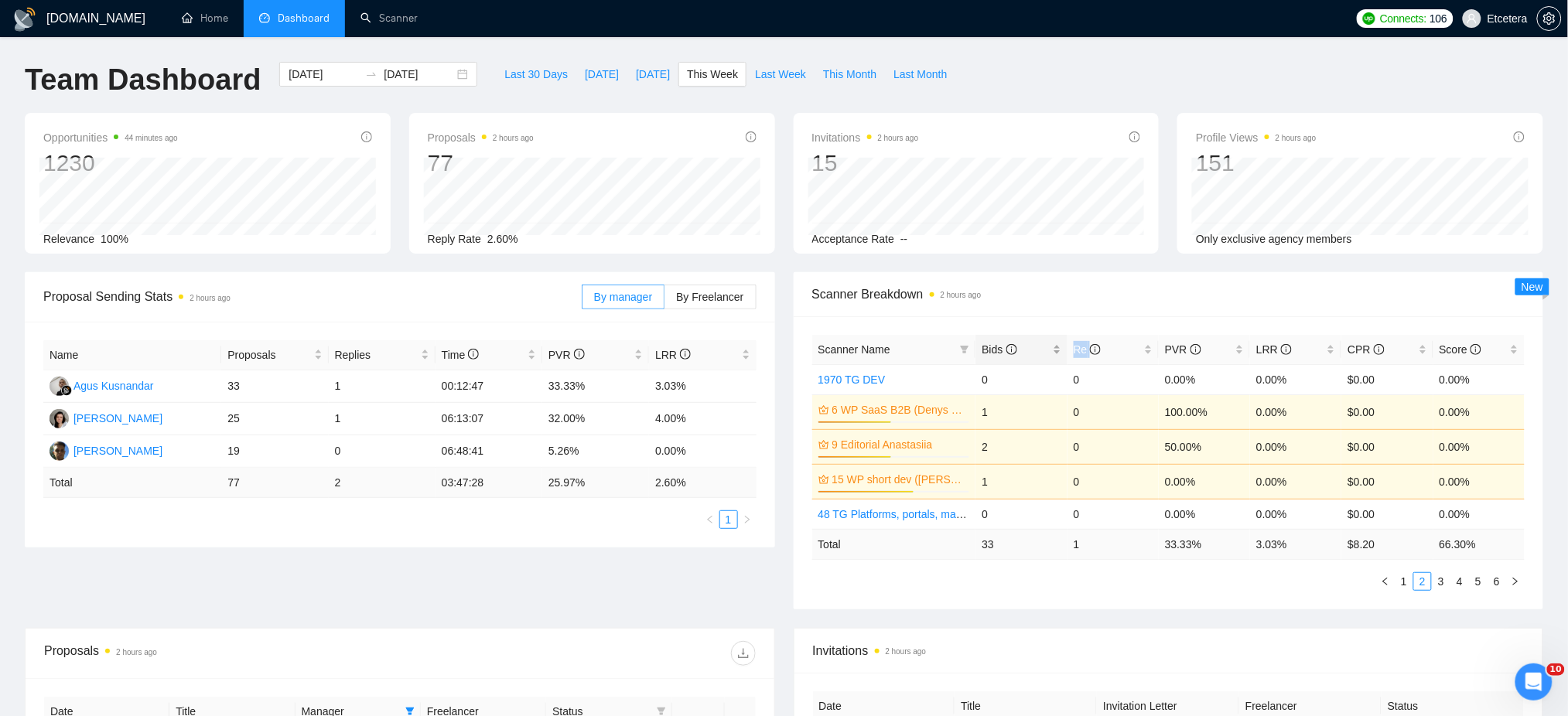
click at [1057, 348] on div "Bids" at bounding box center [1020, 350] width 79 height 17
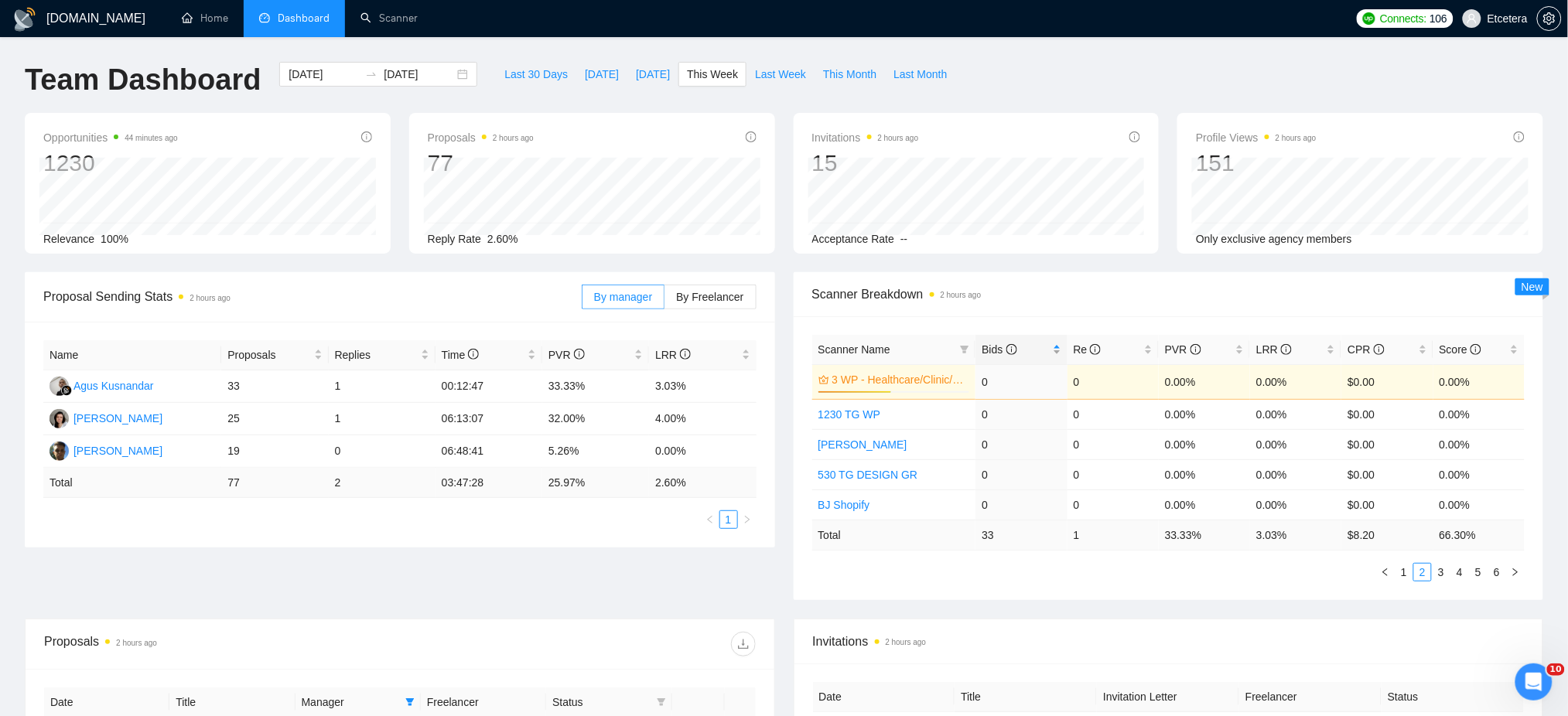
click at [1057, 346] on div "Bids" at bounding box center [1020, 350] width 79 height 17
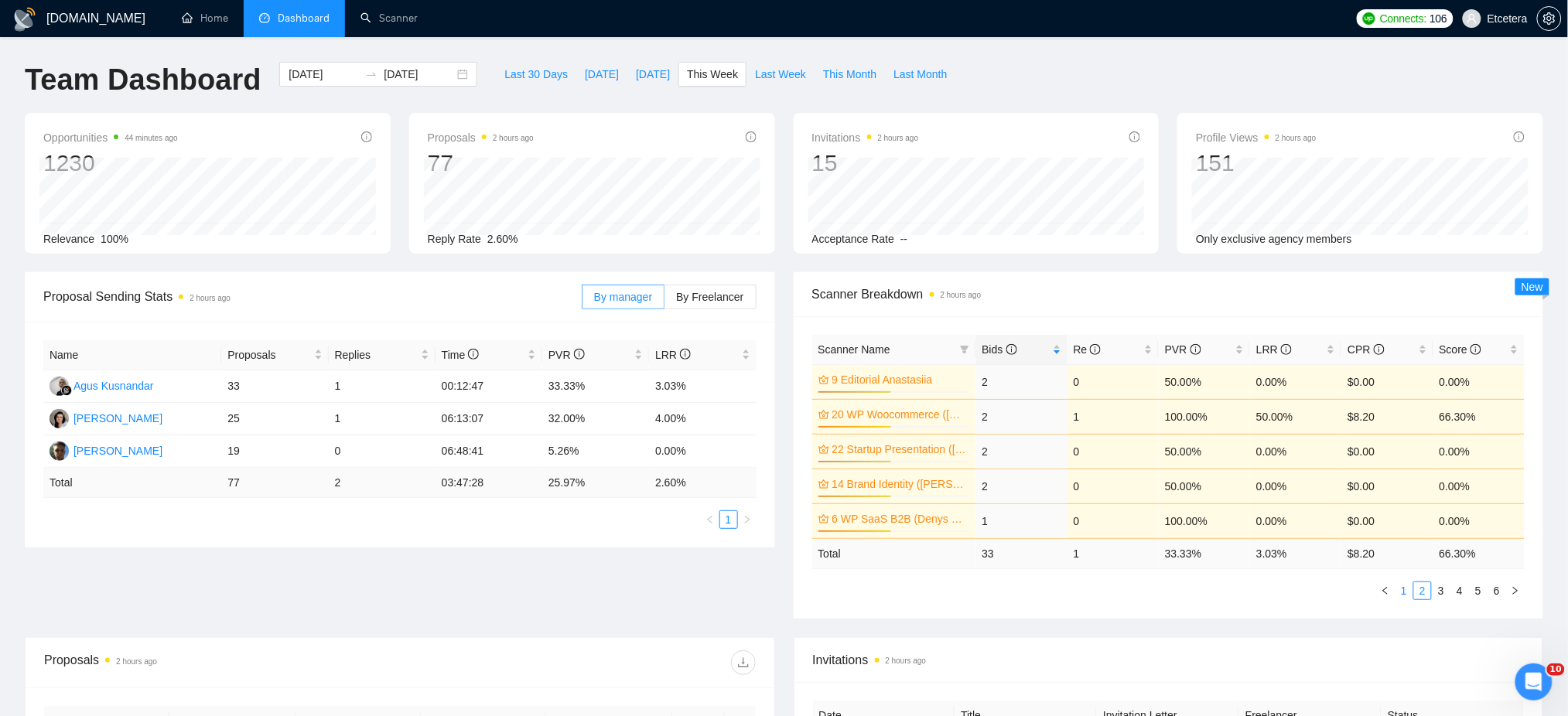
click at [1413, 590] on link "1" at bounding box center [1403, 591] width 17 height 17
click at [708, 303] on span "By Freelancer" at bounding box center [710, 297] width 67 height 12
click at [665, 301] on input "By Freelancer" at bounding box center [665, 301] width 0 height 0
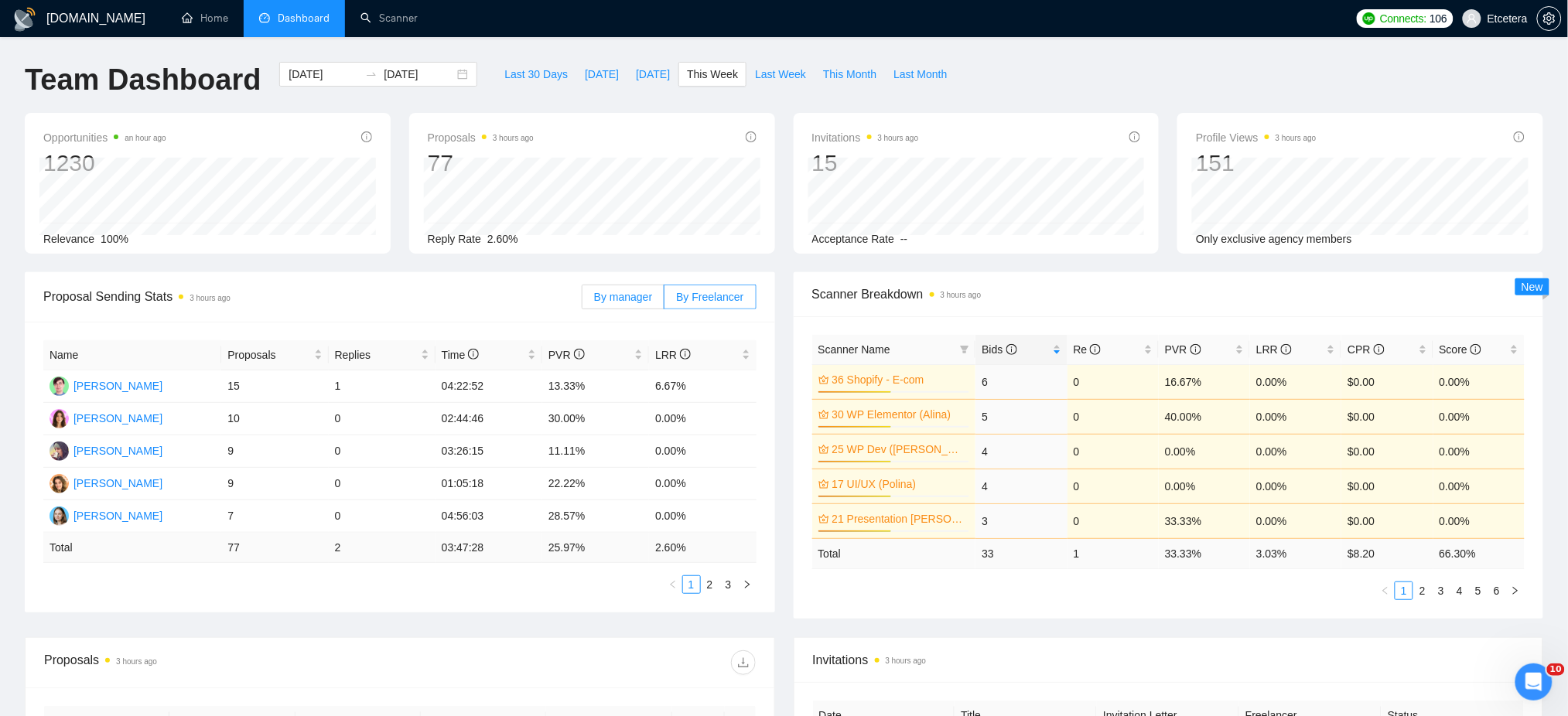
click at [626, 297] on span "By manager" at bounding box center [623, 297] width 58 height 12
click at [582, 301] on input "By manager" at bounding box center [582, 301] width 0 height 0
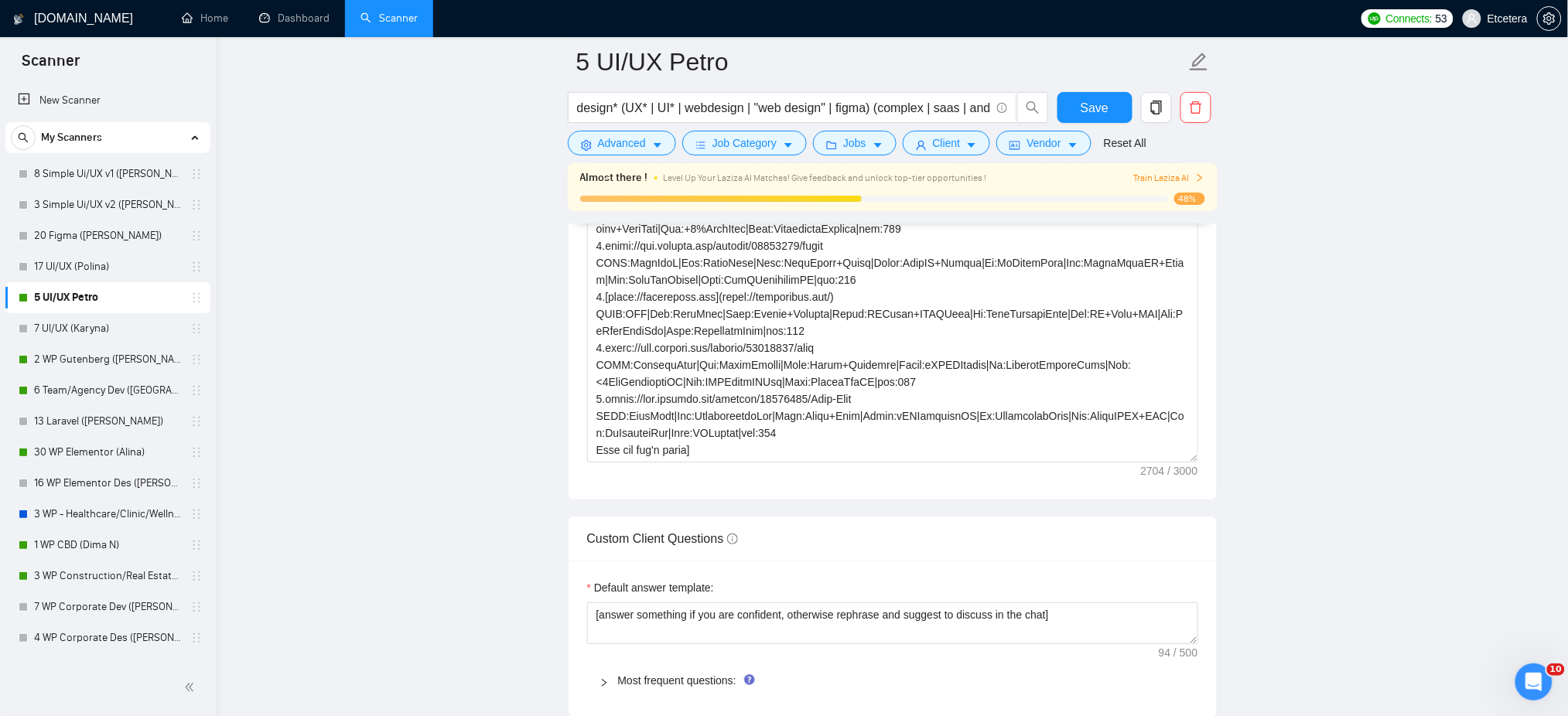
scroll to position [309, 0]
